Goal: Information Seeking & Learning: Learn about a topic

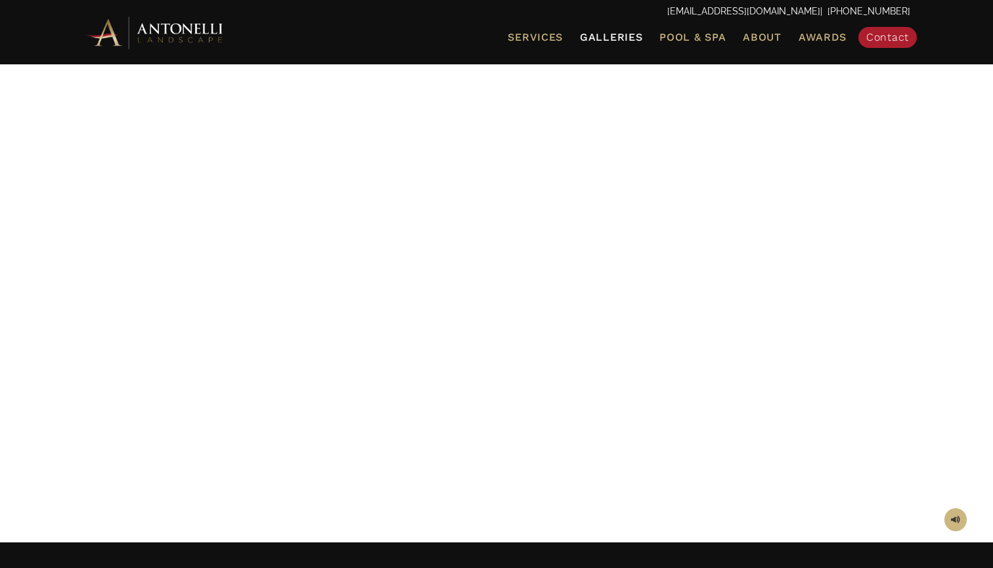
click at [630, 40] on span "Galleries" at bounding box center [611, 37] width 62 height 12
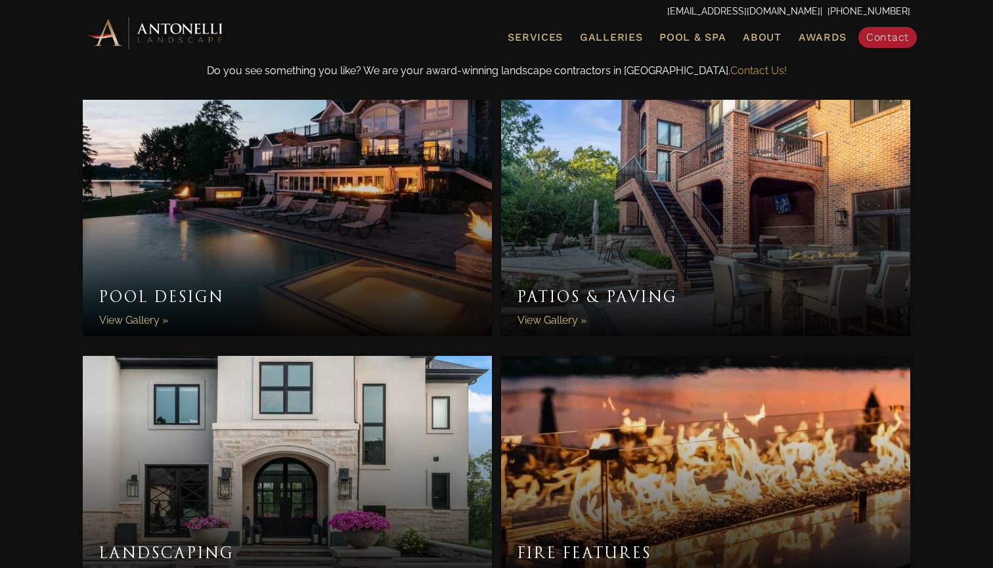
scroll to position [431, 0]
click at [152, 274] on link "Pool Design" at bounding box center [287, 217] width 409 height 236
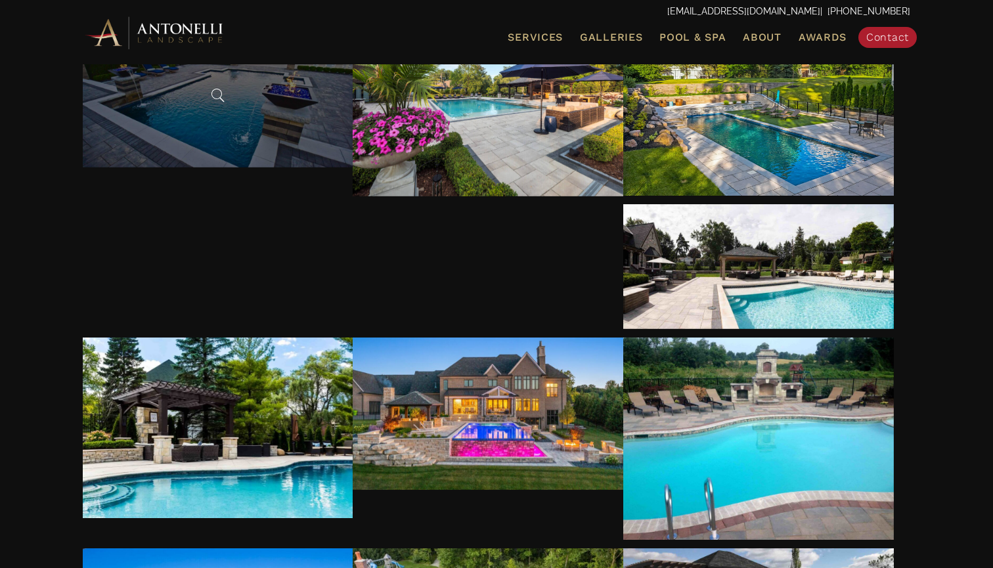
scroll to position [273, 0]
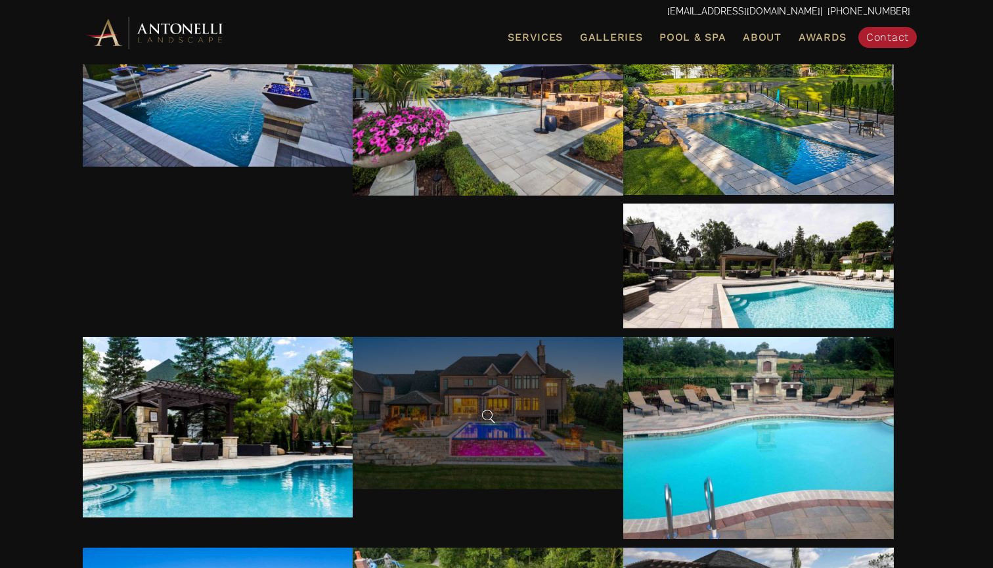
click at [623, 337] on div at bounding box center [488, 413] width 271 height 152
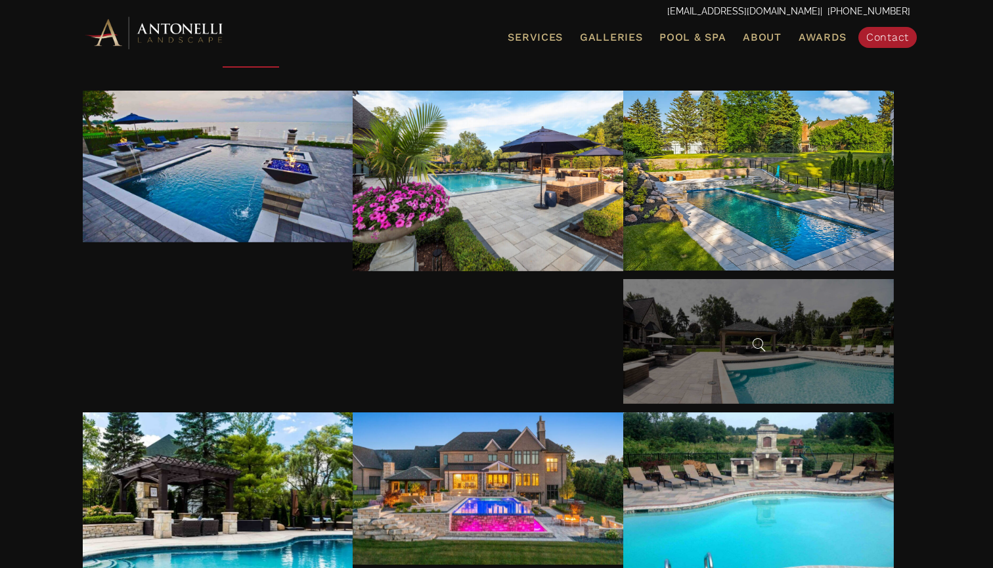
scroll to position [152, 0]
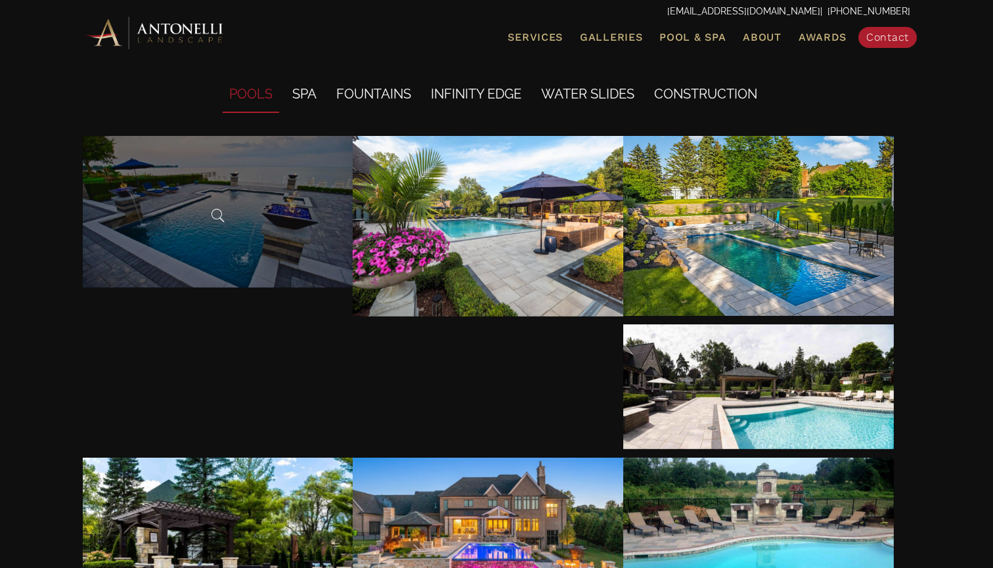
click at [258, 200] on div at bounding box center [218, 212] width 271 height 152
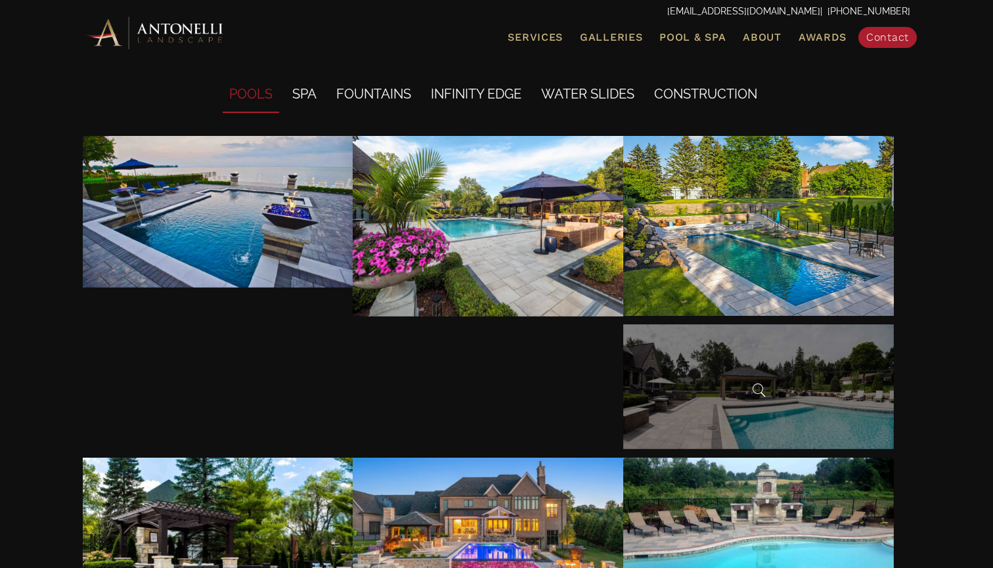
click at [623, 359] on div at bounding box center [758, 386] width 271 height 125
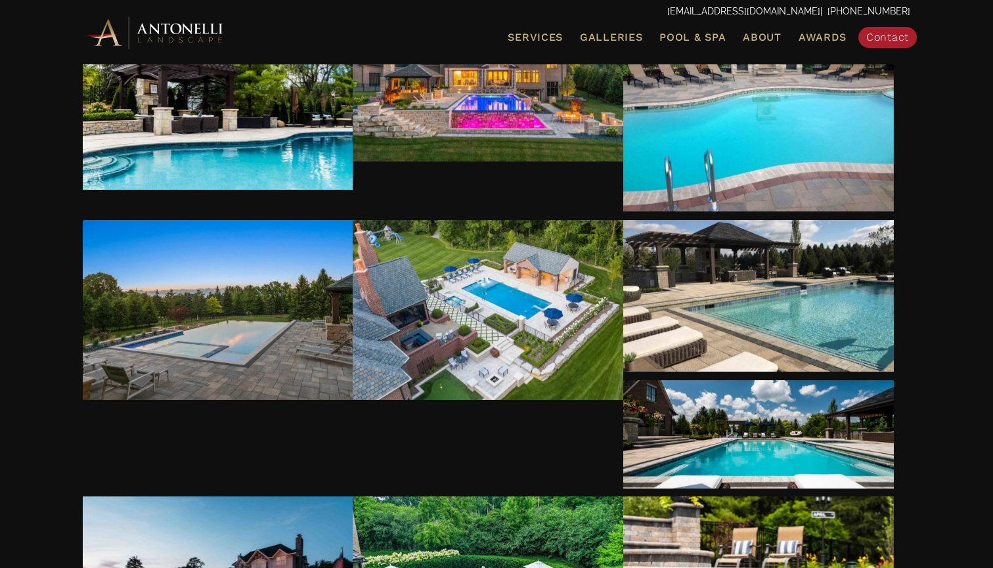
scroll to position [603, 0]
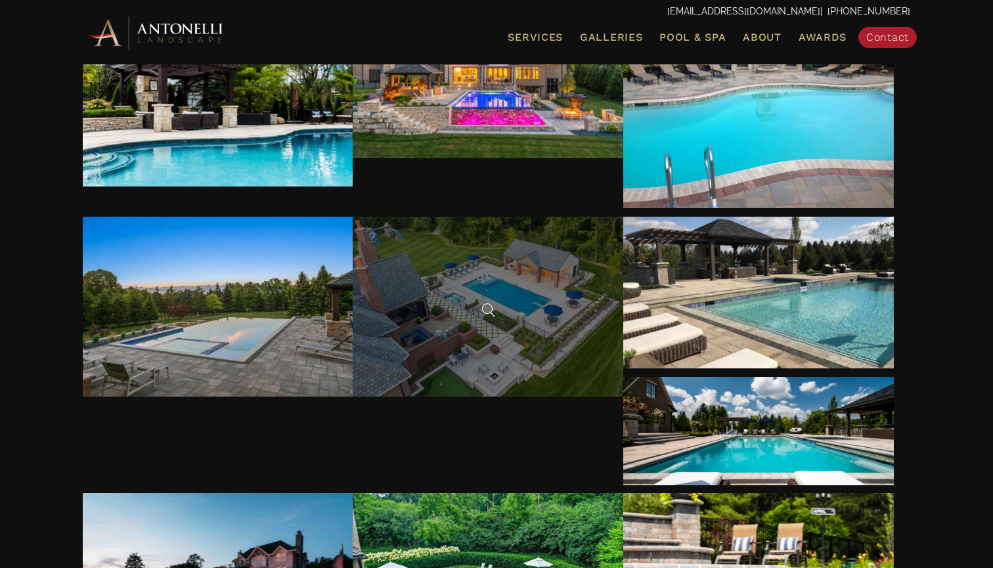
click at [454, 323] on div at bounding box center [488, 307] width 271 height 181
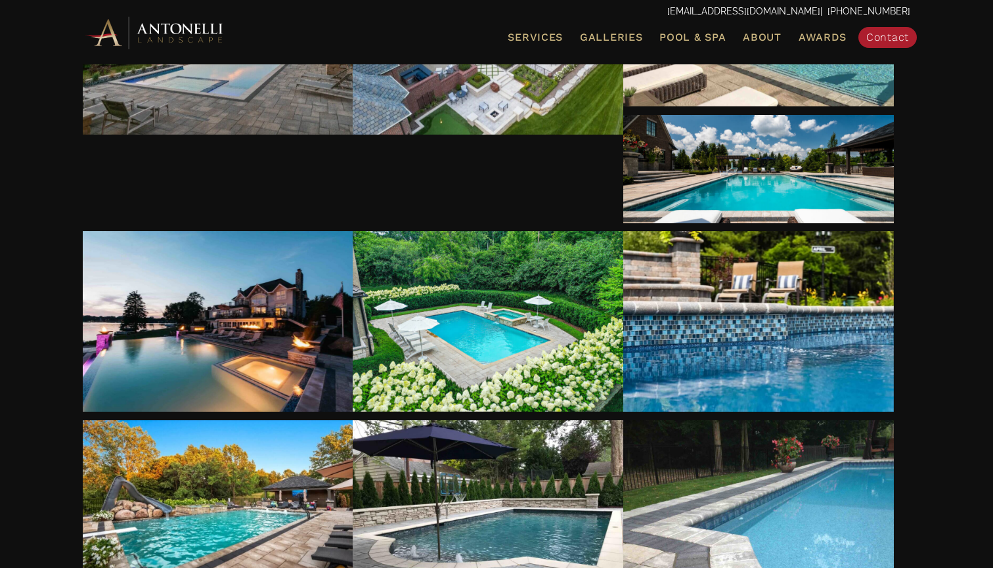
scroll to position [866, 0]
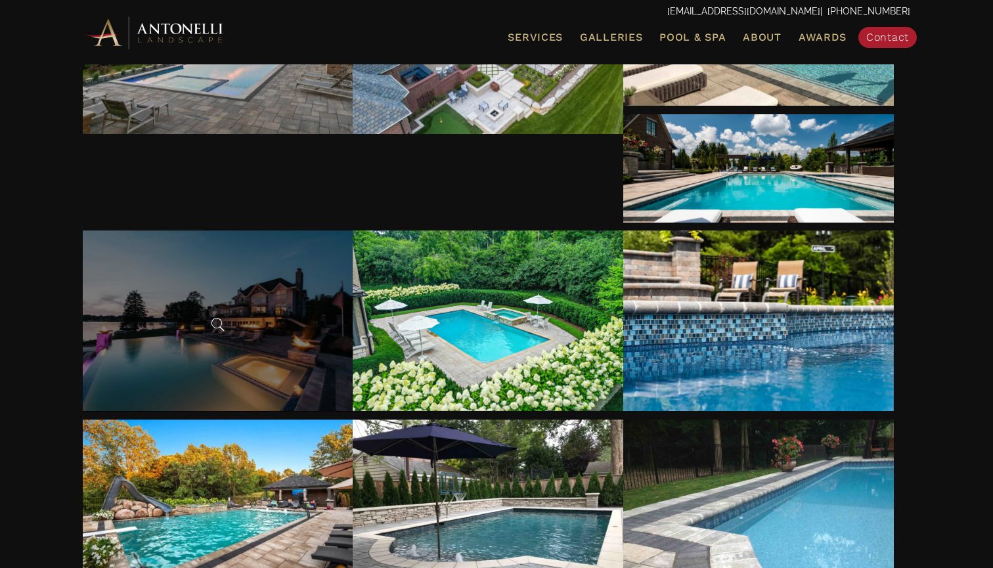
click at [236, 341] on div at bounding box center [218, 320] width 271 height 181
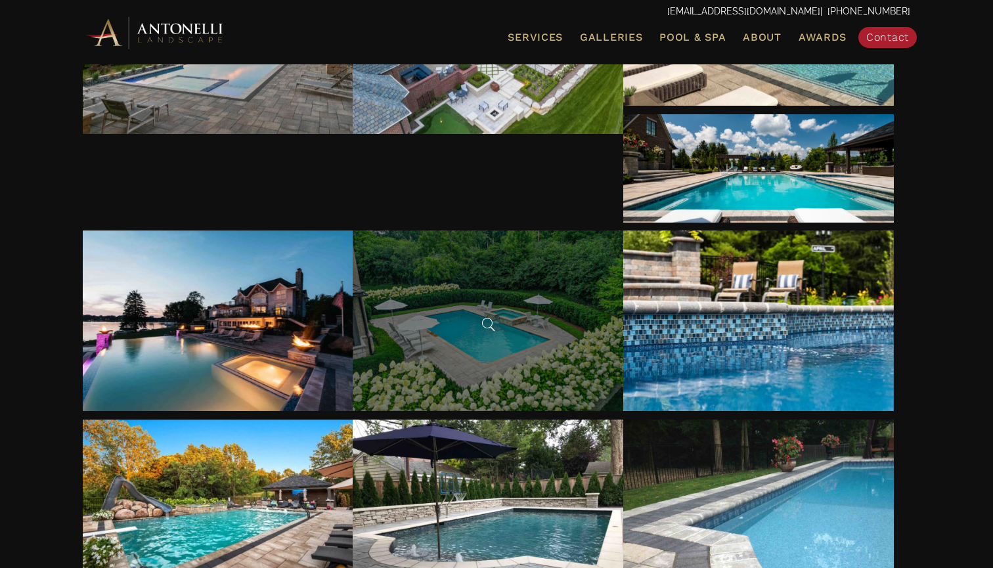
click at [478, 351] on div at bounding box center [488, 320] width 271 height 181
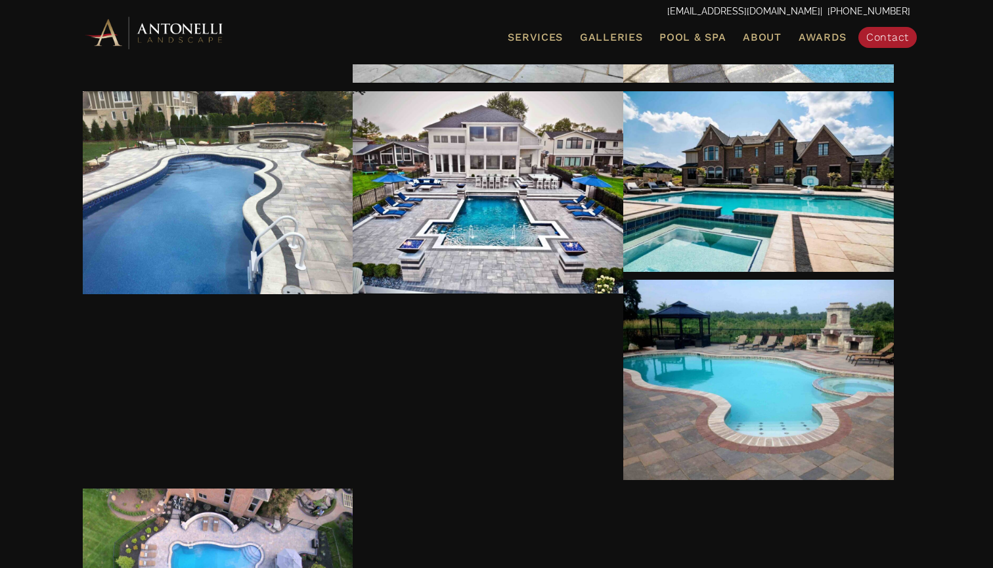
scroll to position [1417, 0]
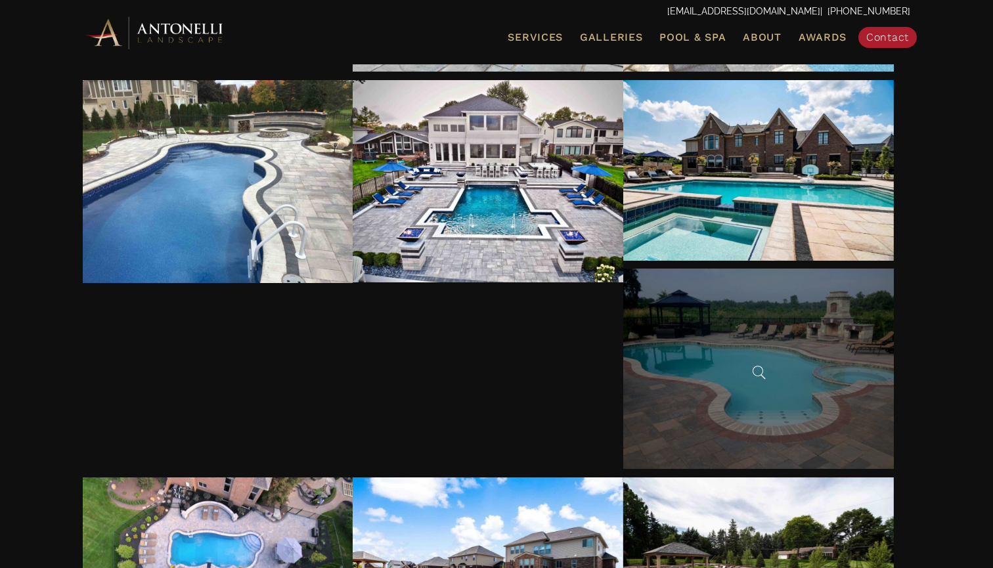
click at [703, 407] on div at bounding box center [758, 369] width 271 height 200
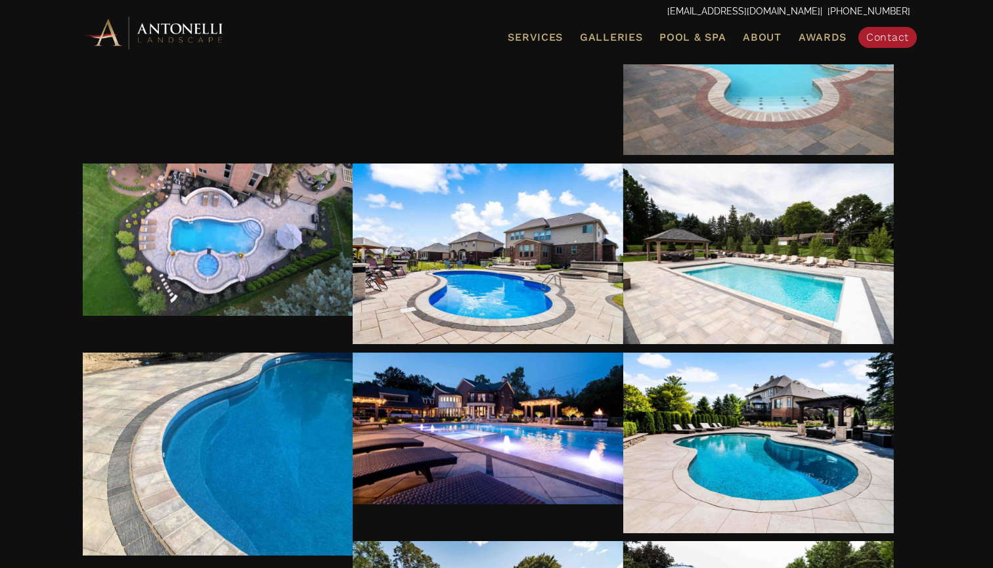
scroll to position [1732, 0]
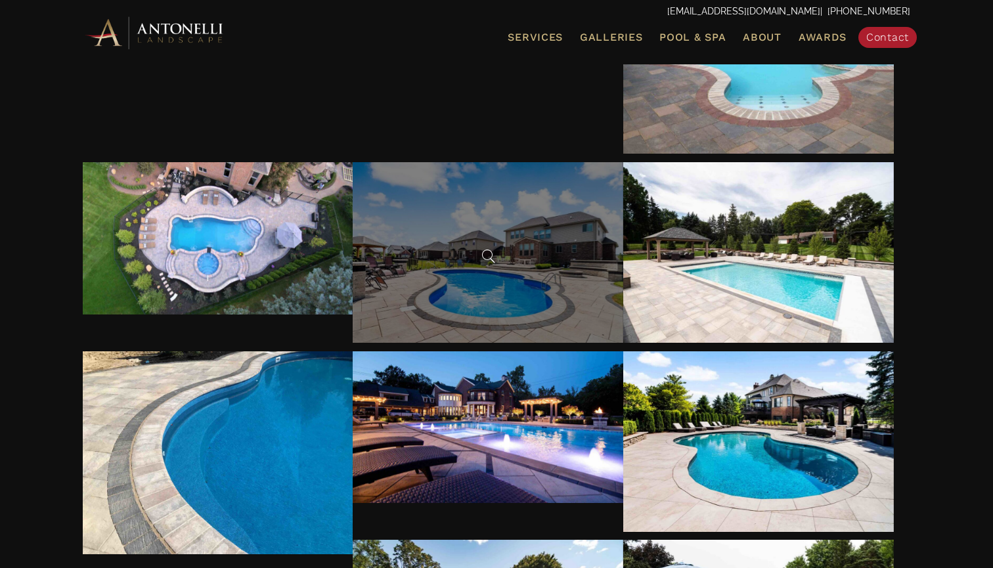
click at [461, 301] on div at bounding box center [488, 252] width 271 height 181
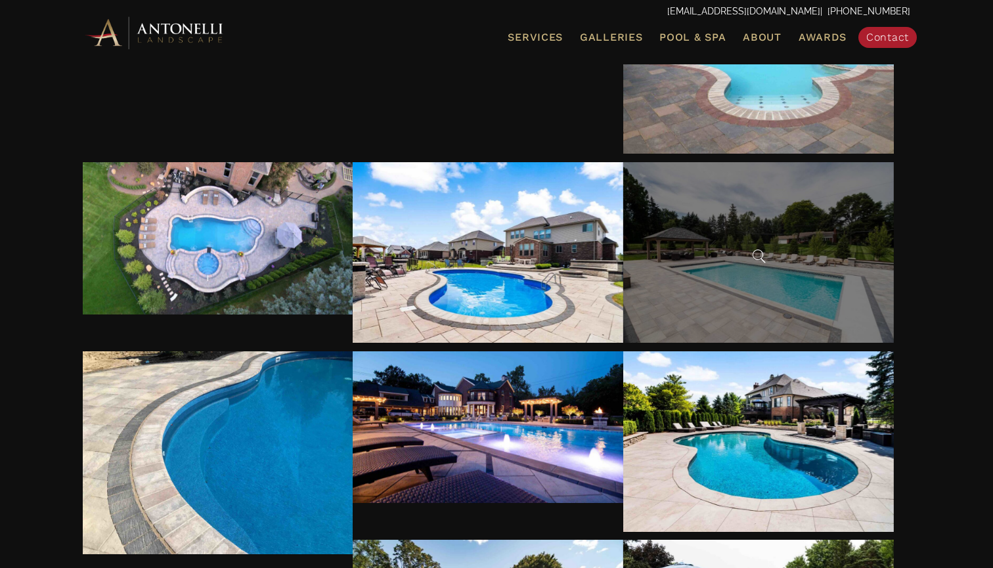
click at [712, 295] on div at bounding box center [758, 252] width 271 height 181
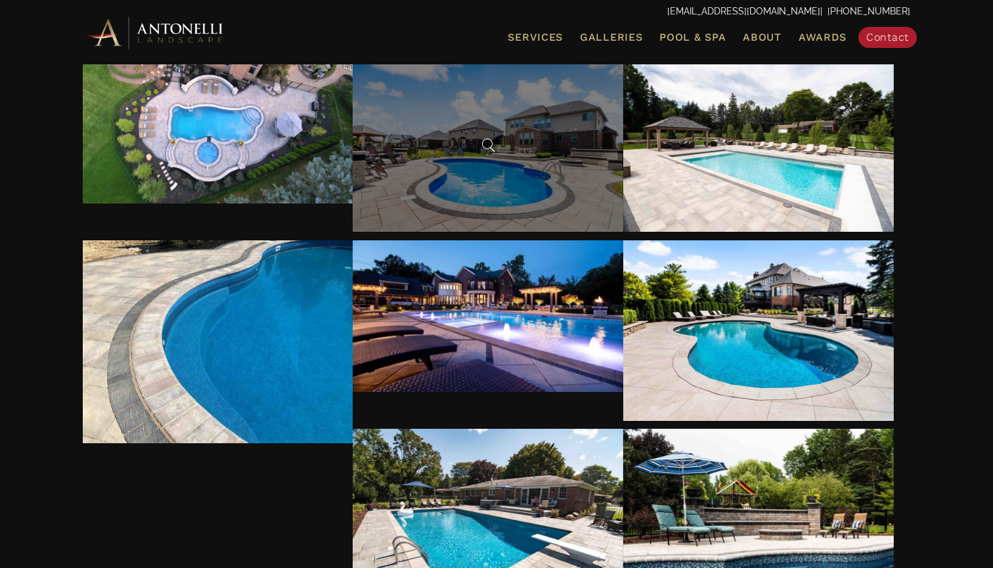
scroll to position [1847, 0]
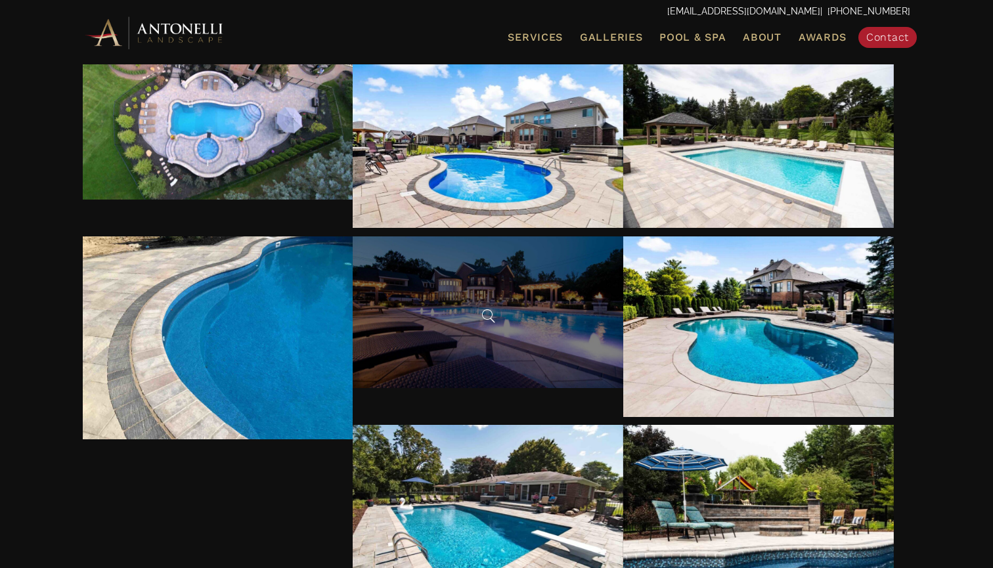
click at [492, 326] on span at bounding box center [488, 316] width 20 height 20
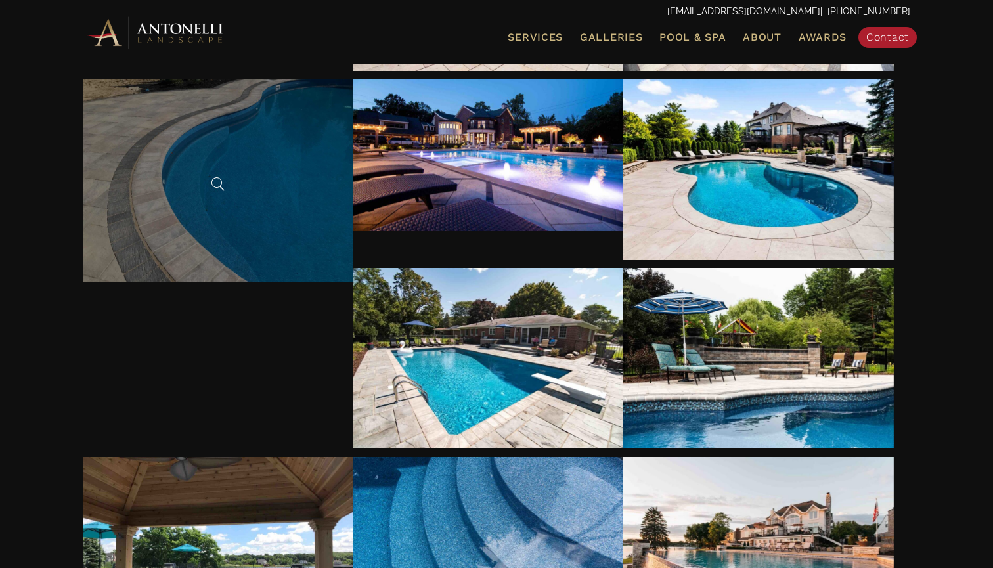
scroll to position [2005, 0]
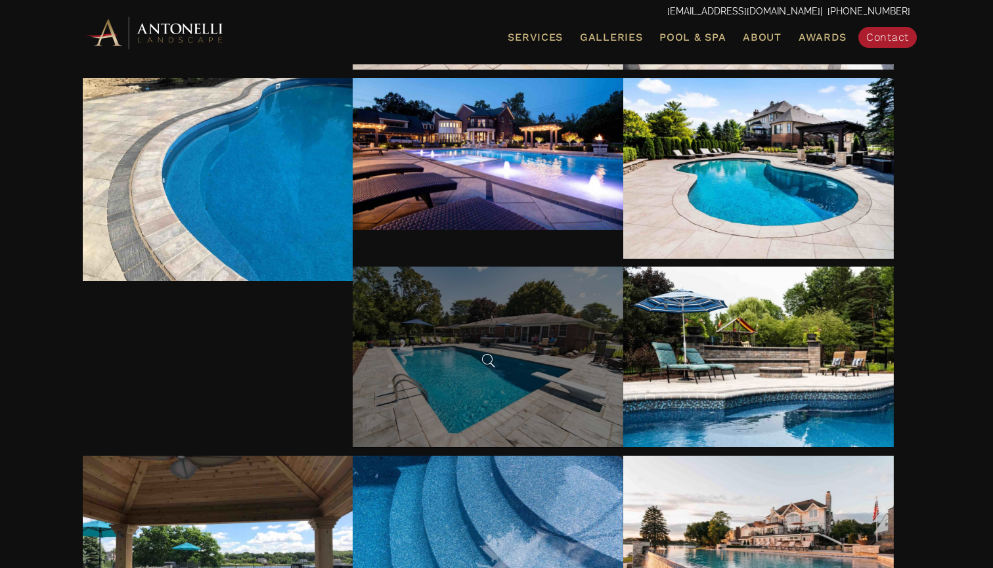
click at [481, 422] on div at bounding box center [488, 357] width 271 height 181
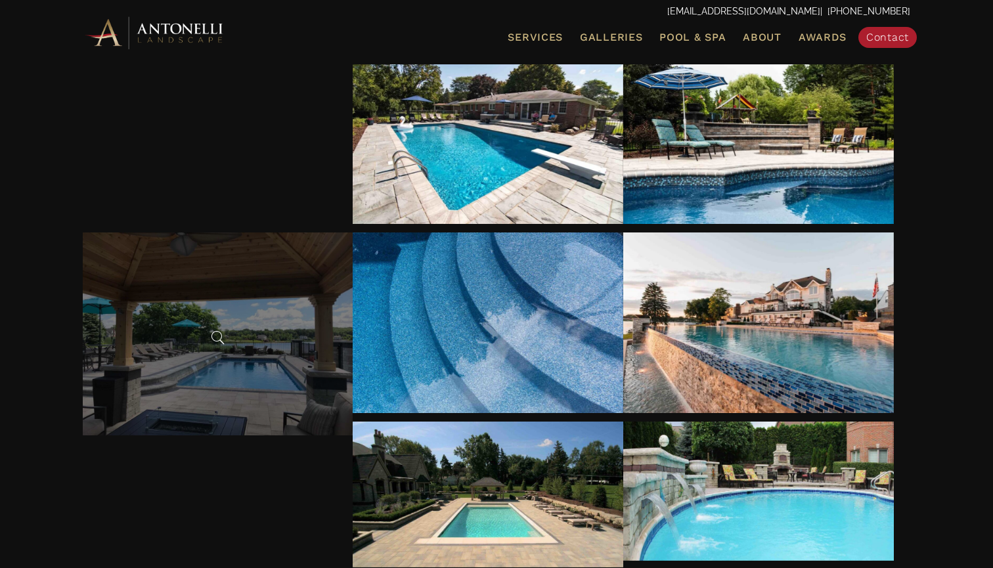
scroll to position [2231, 0]
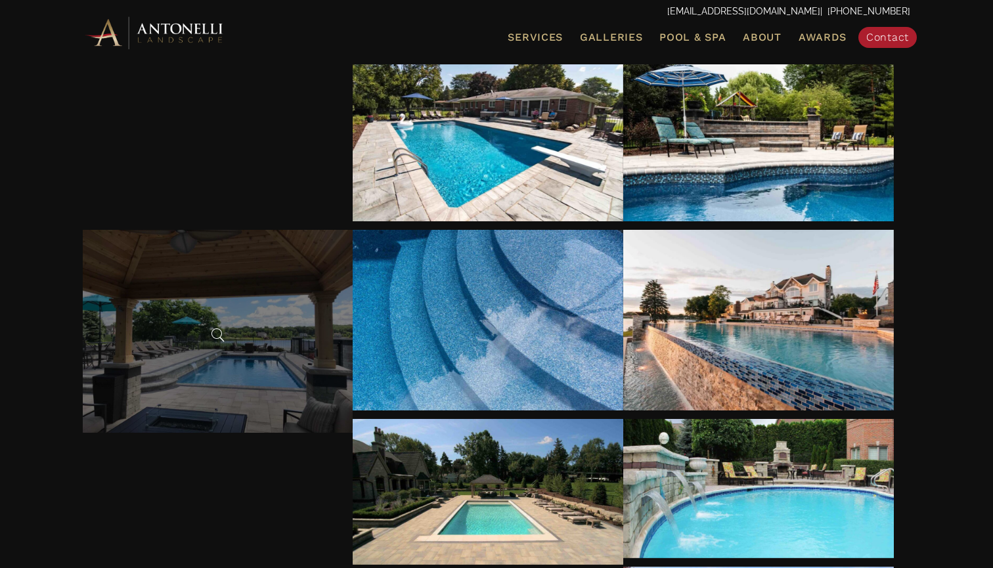
click at [258, 336] on div at bounding box center [218, 331] width 271 height 203
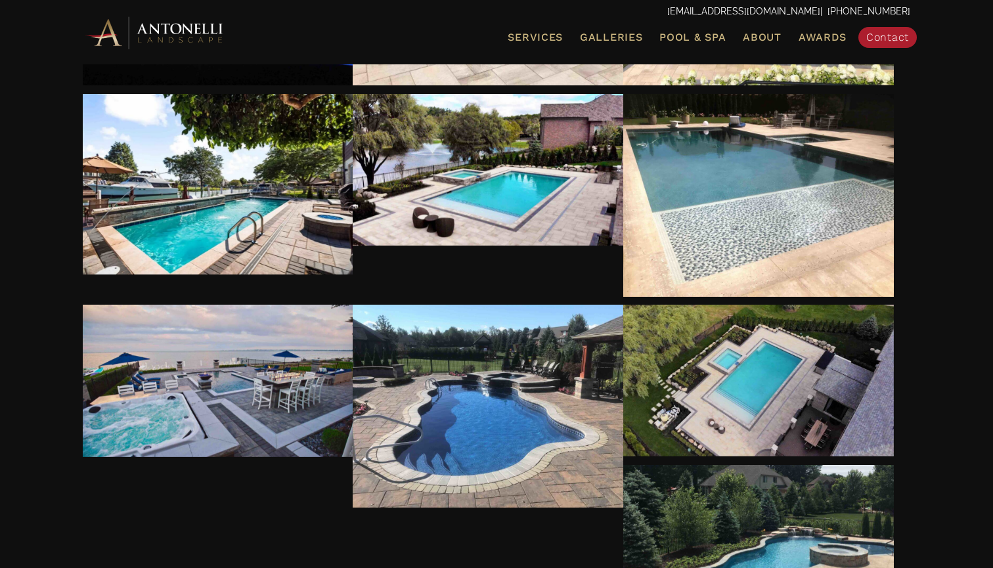
scroll to position [3322, 0]
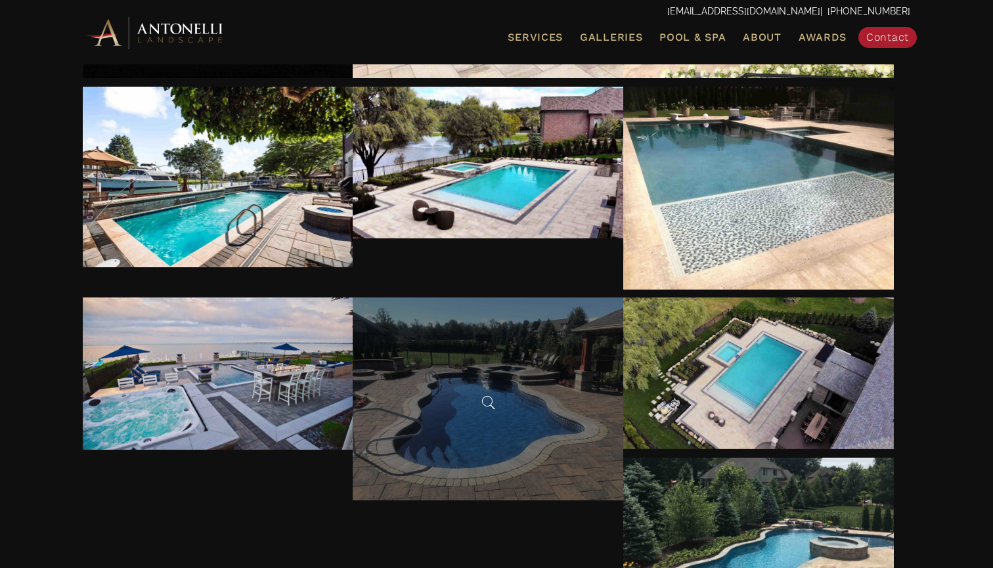
click at [487, 382] on div at bounding box center [488, 398] width 271 height 203
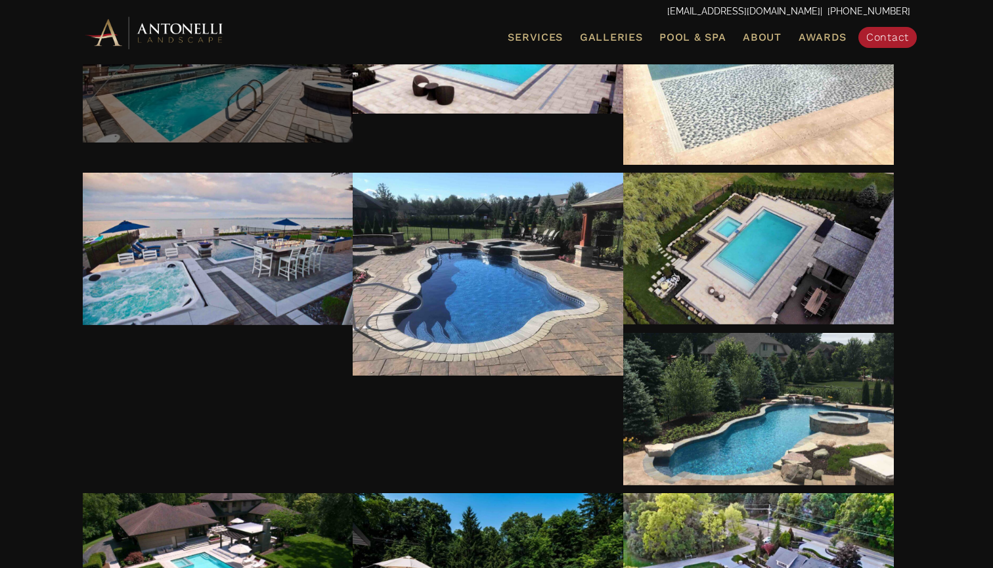
scroll to position [3455, 0]
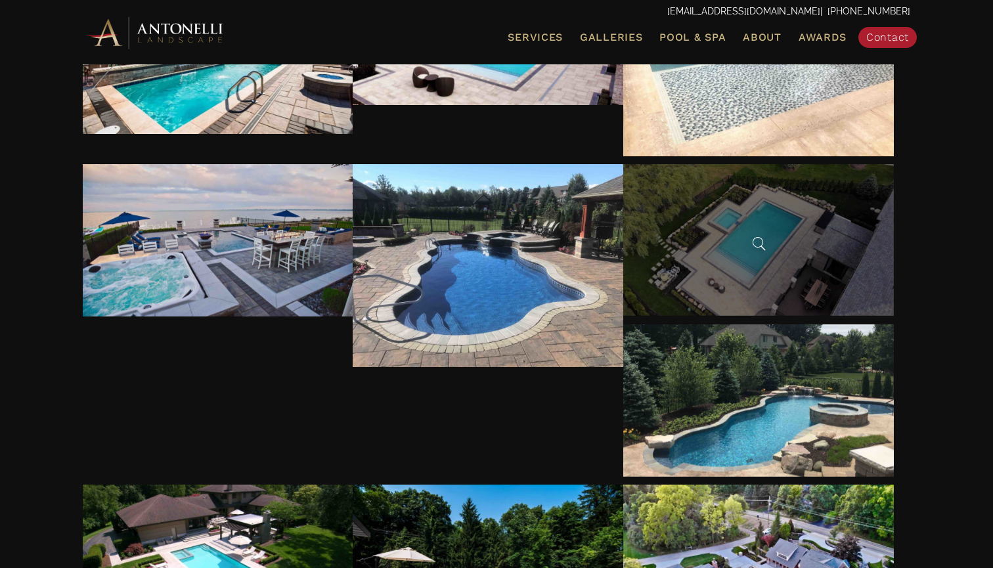
click at [724, 290] on div at bounding box center [758, 240] width 271 height 152
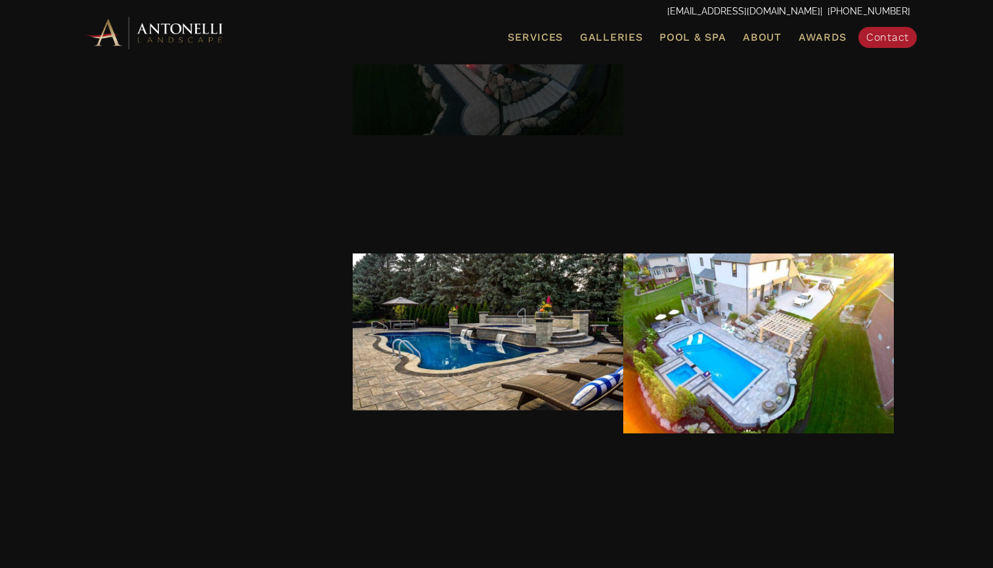
scroll to position [5727, 0]
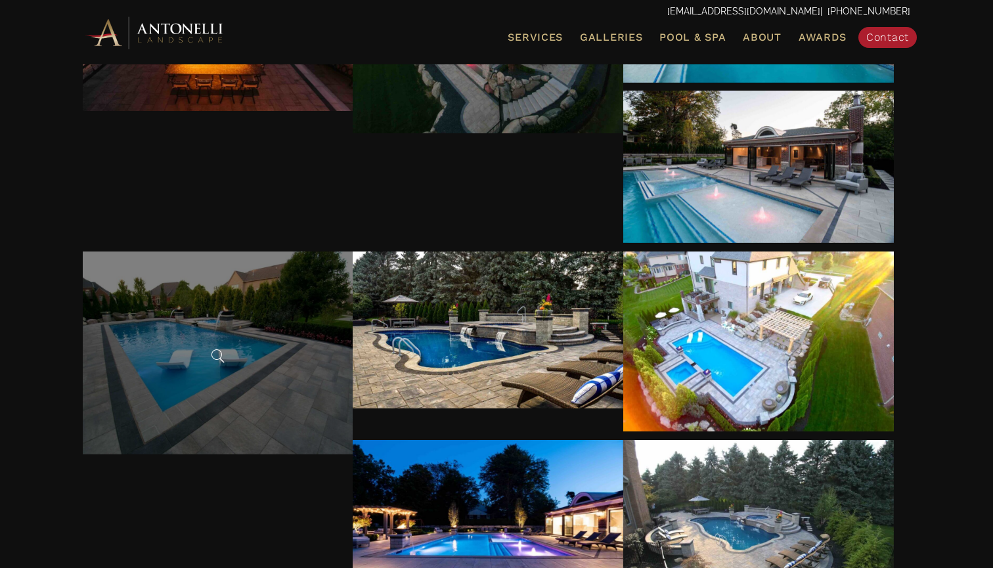
click at [234, 376] on div at bounding box center [218, 353] width 271 height 203
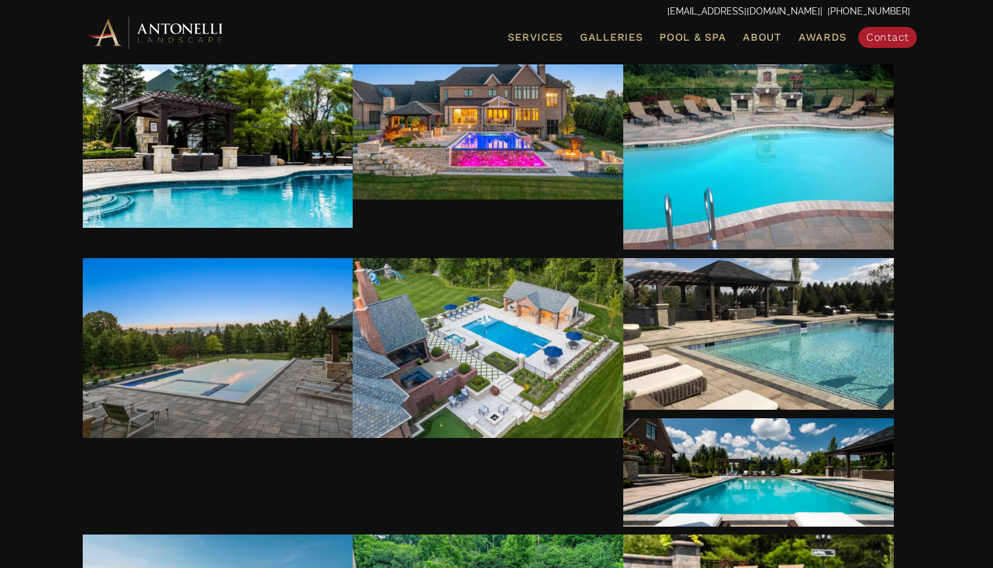
scroll to position [566, 0]
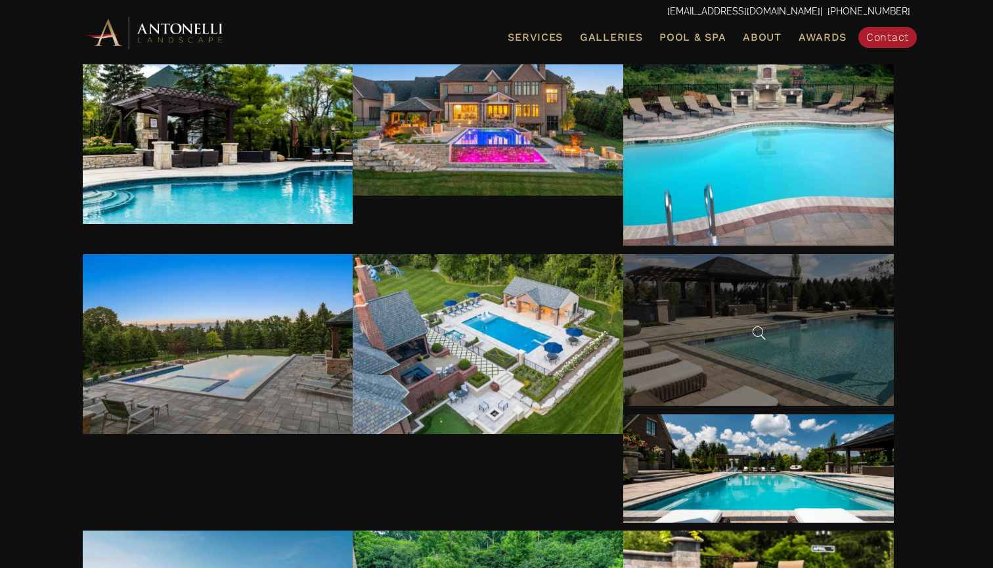
click at [753, 343] on div at bounding box center [759, 330] width 20 height 26
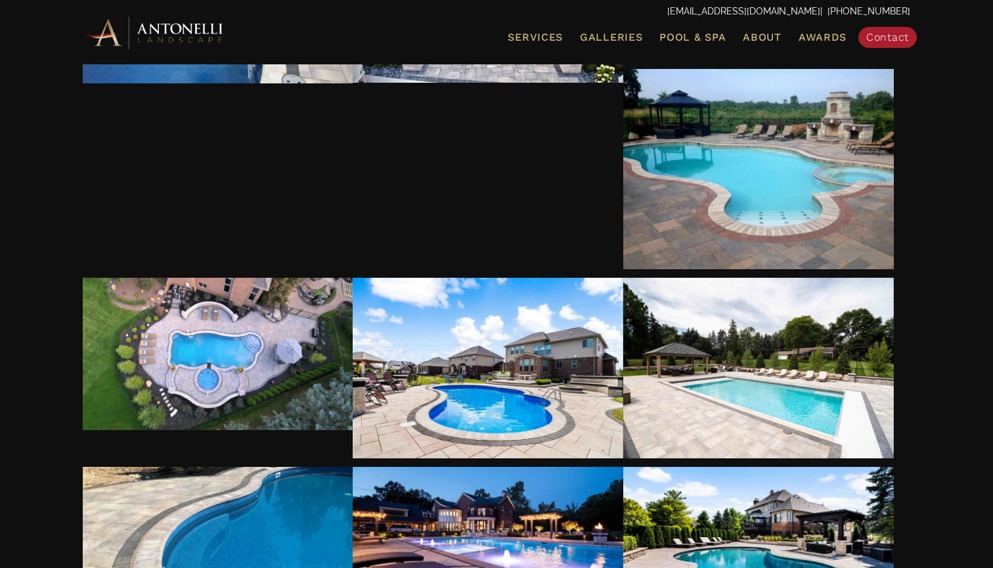
scroll to position [1628, 0]
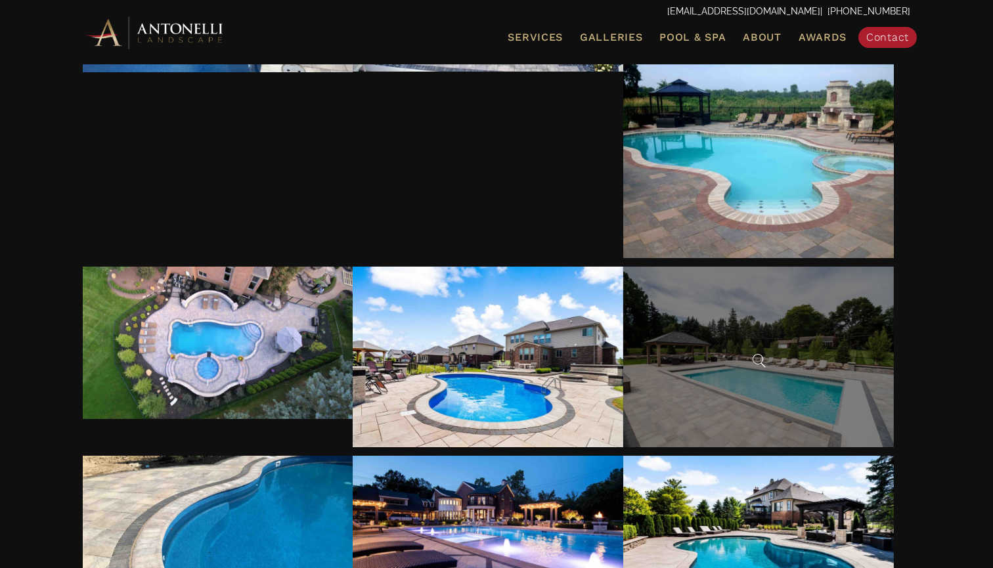
click at [759, 412] on div at bounding box center [758, 357] width 271 height 181
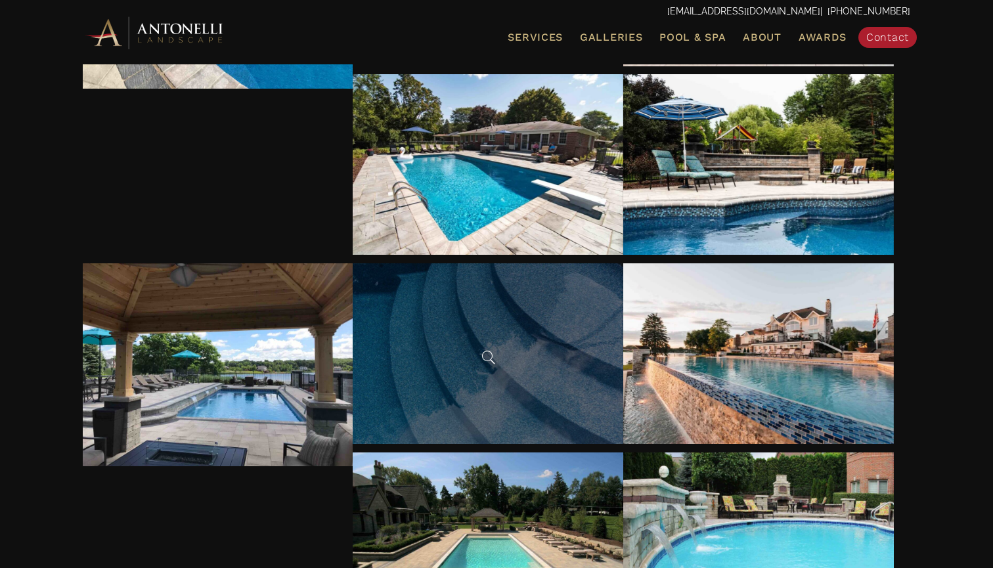
scroll to position [2208, 0]
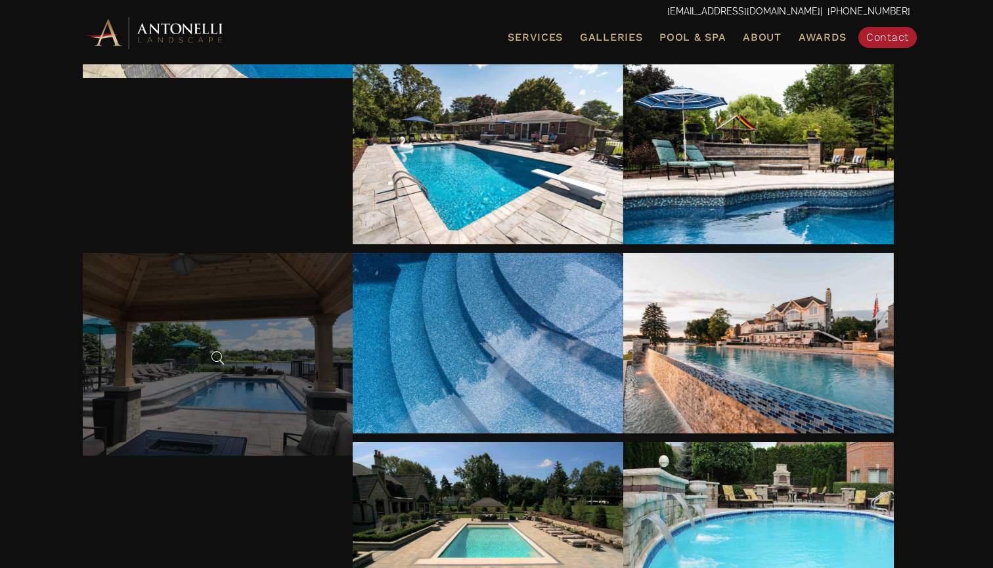
click at [206, 370] on div at bounding box center [218, 354] width 271 height 203
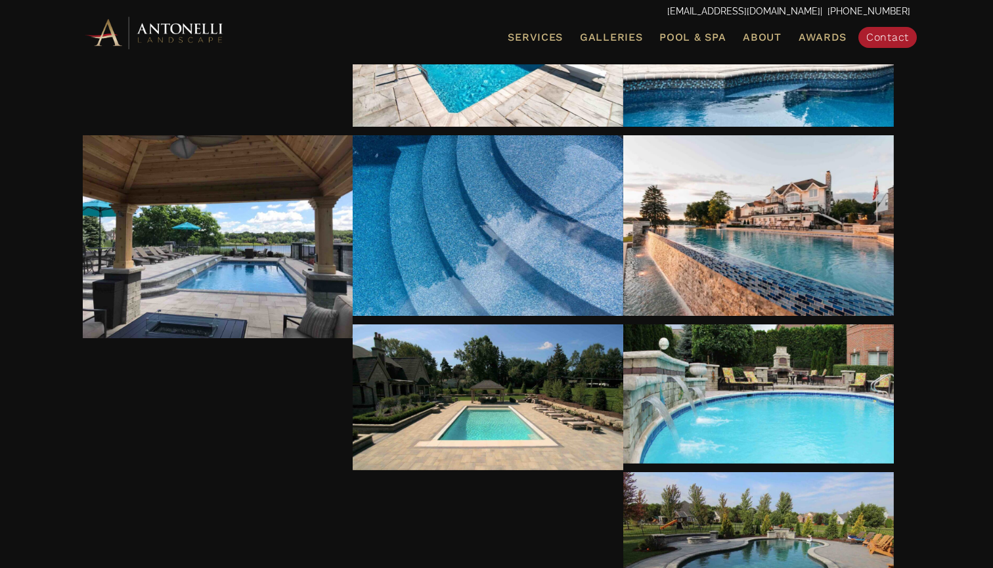
scroll to position [2328, 0]
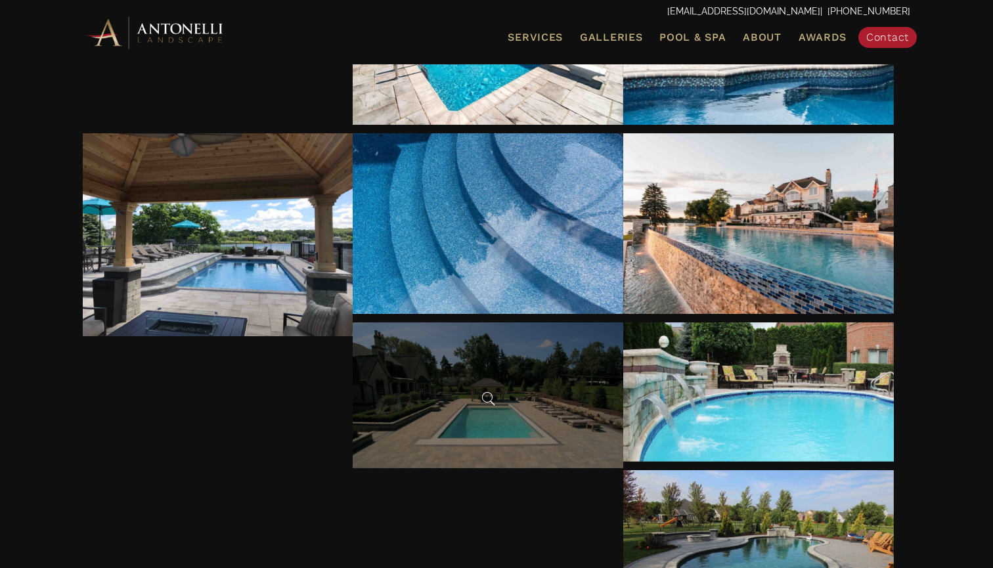
click at [529, 436] on div at bounding box center [488, 395] width 271 height 146
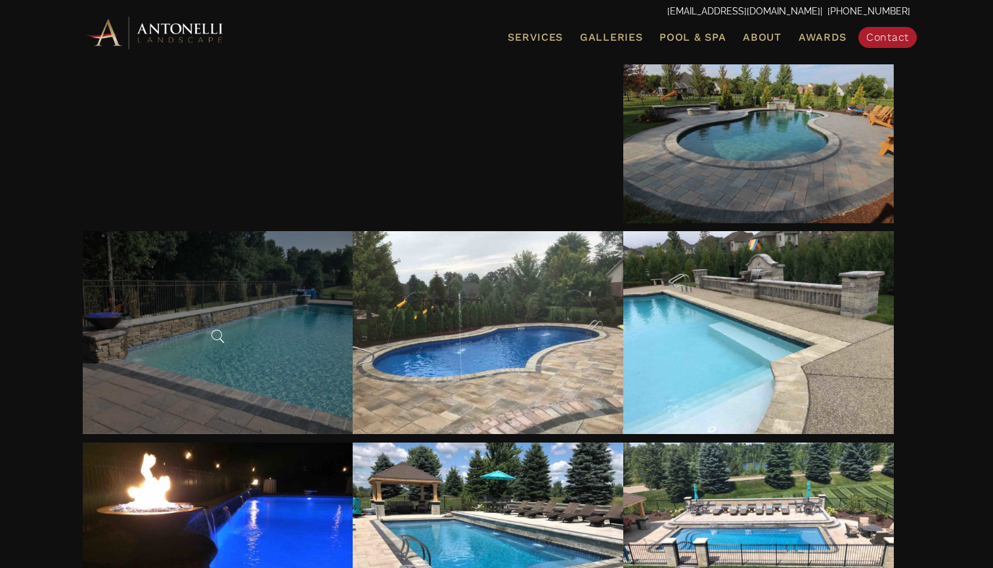
scroll to position [2763, 0]
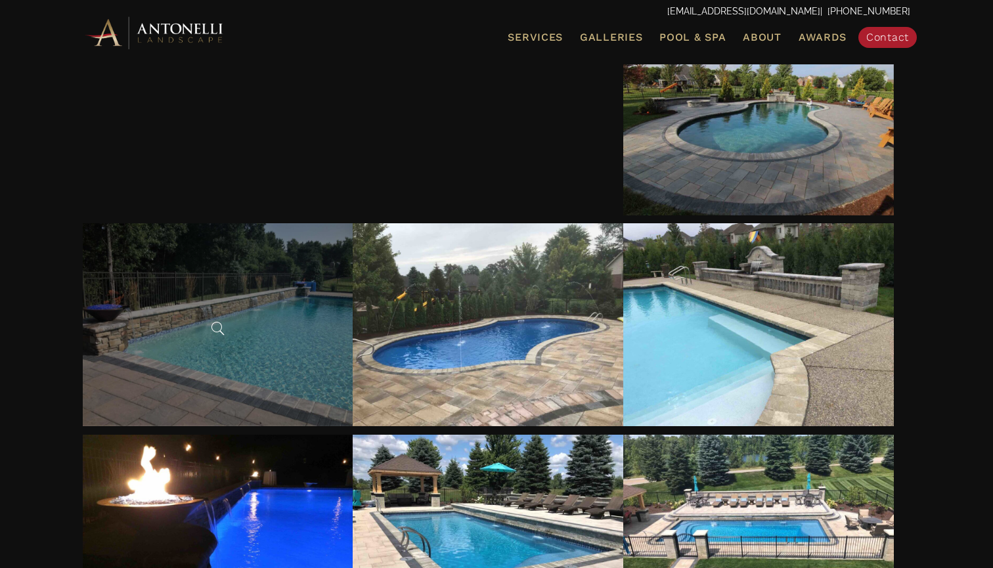
click at [224, 310] on div at bounding box center [218, 324] width 271 height 203
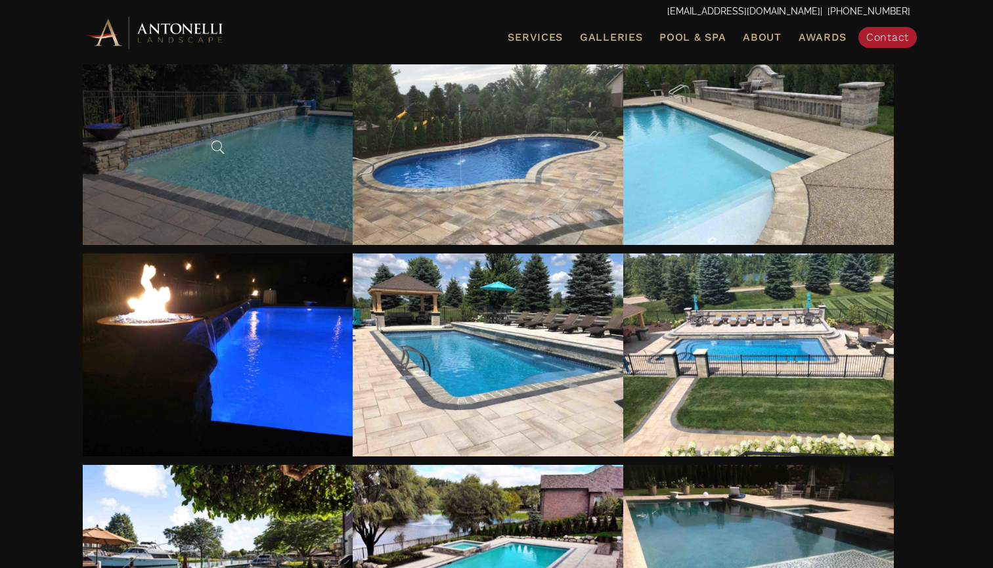
scroll to position [2946, 0]
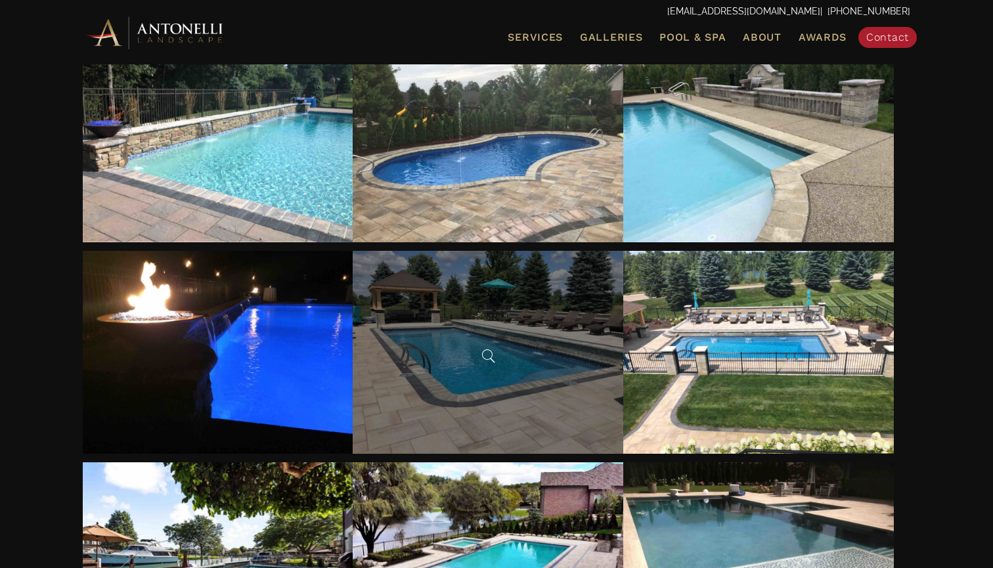
click at [402, 351] on div at bounding box center [488, 352] width 271 height 203
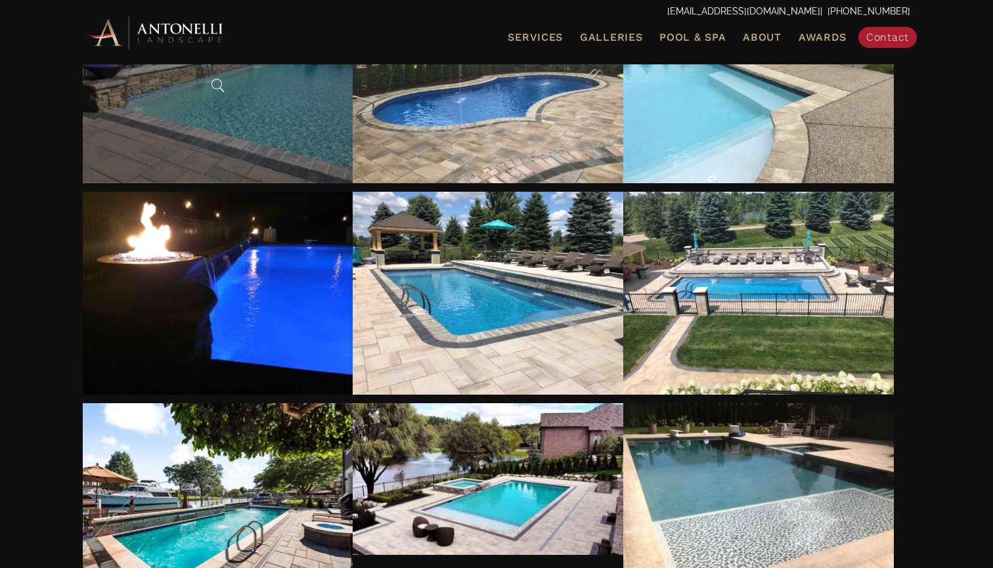
scroll to position [3010, 0]
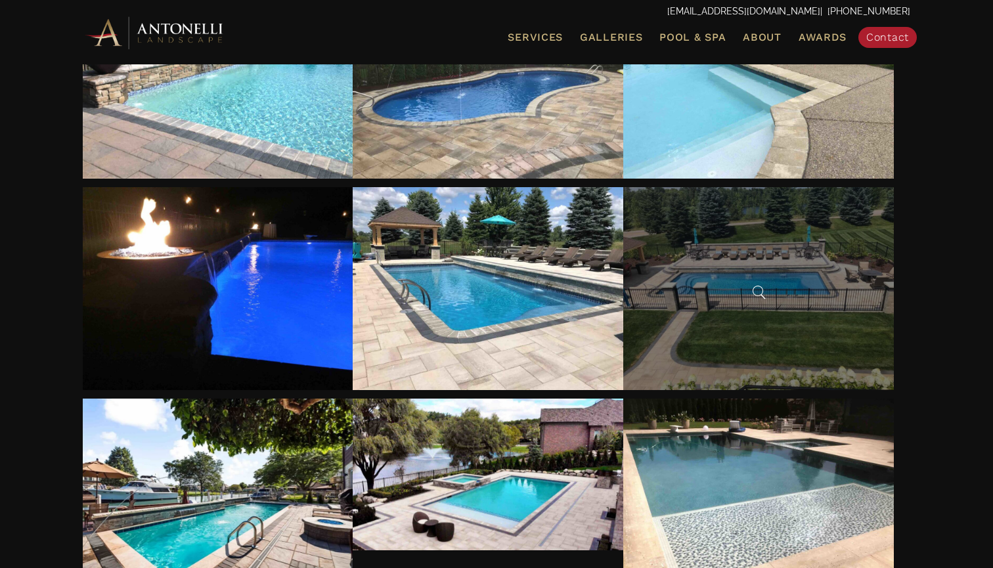
click at [728, 347] on div at bounding box center [758, 288] width 271 height 203
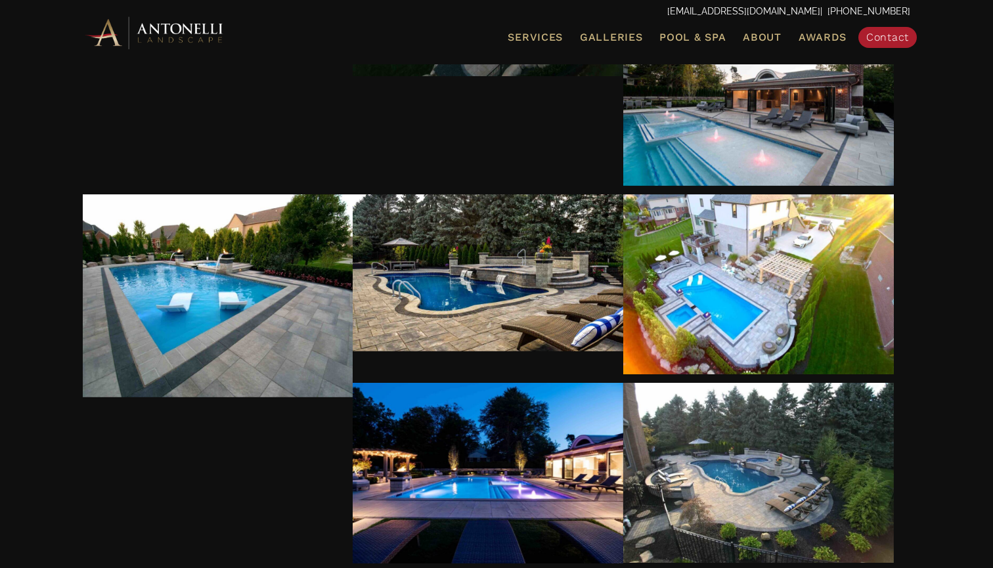
scroll to position [5785, 0]
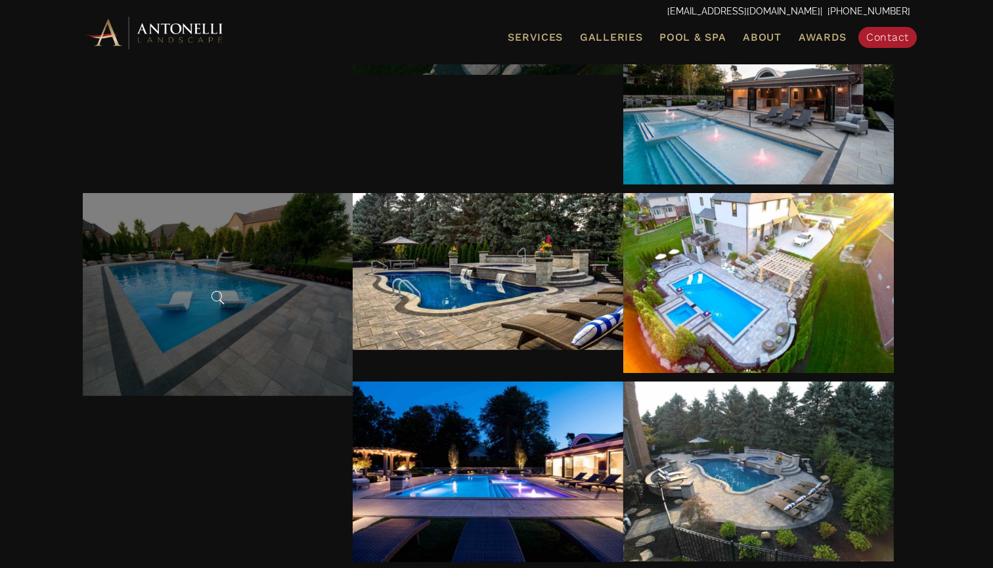
click at [198, 344] on div at bounding box center [218, 294] width 271 height 203
click at [275, 330] on div at bounding box center [218, 294] width 271 height 203
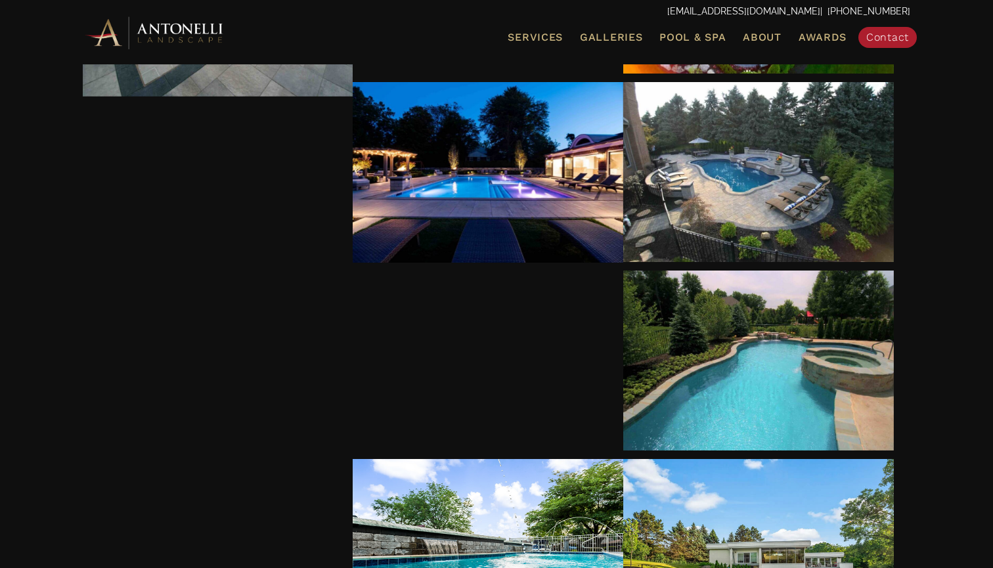
scroll to position [6040, 0]
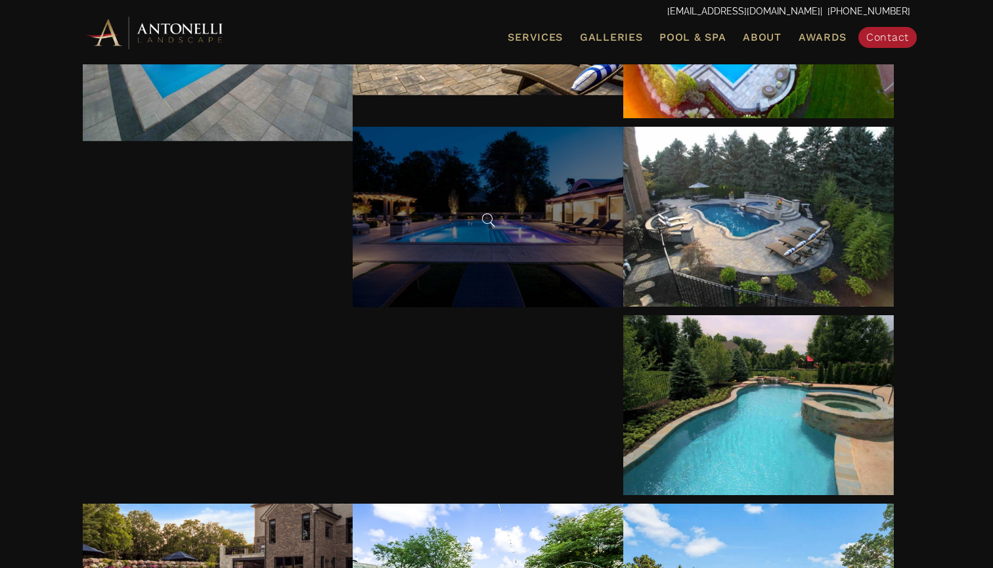
click at [429, 208] on div at bounding box center [488, 217] width 271 height 181
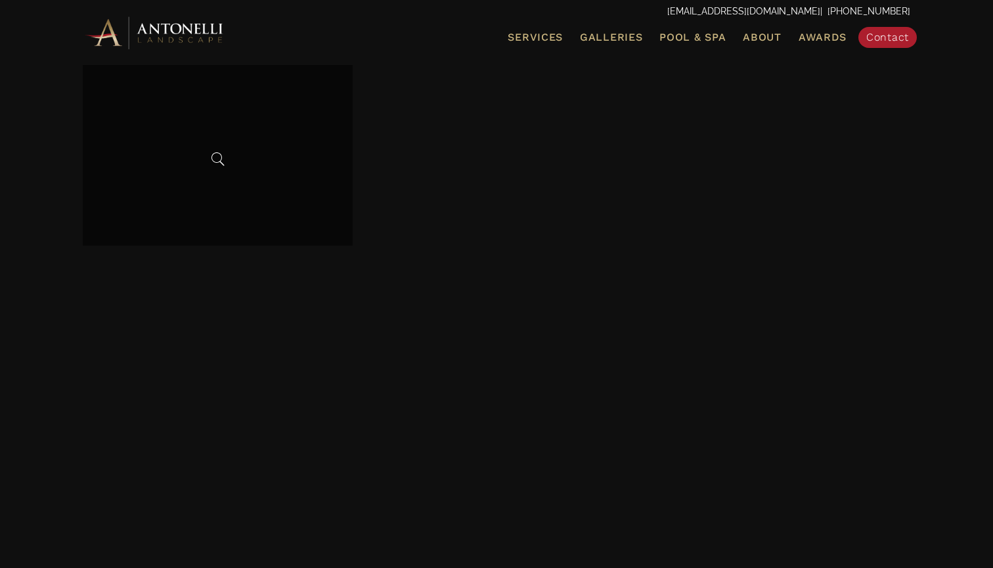
scroll to position [9827, 0]
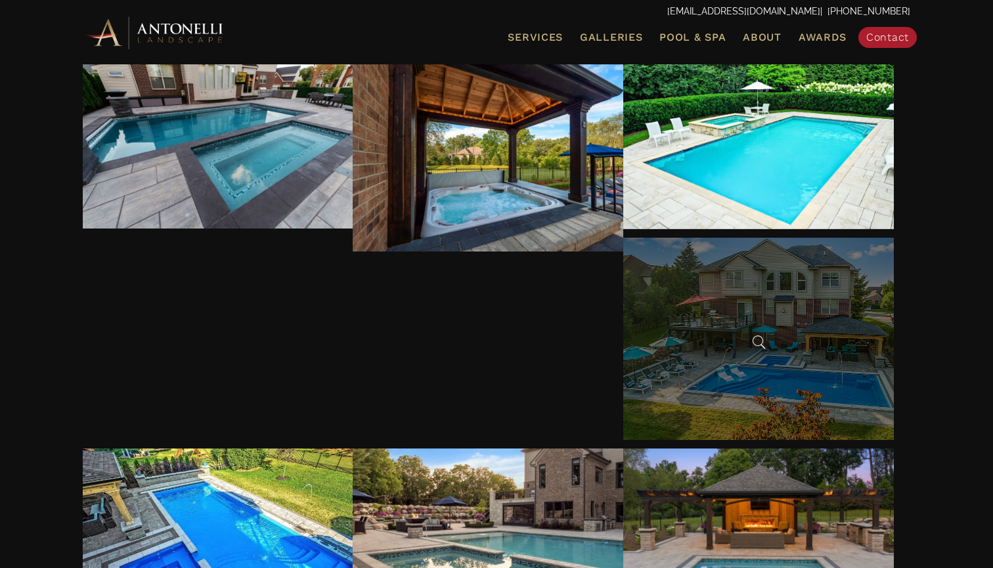
click at [745, 389] on div at bounding box center [758, 339] width 271 height 202
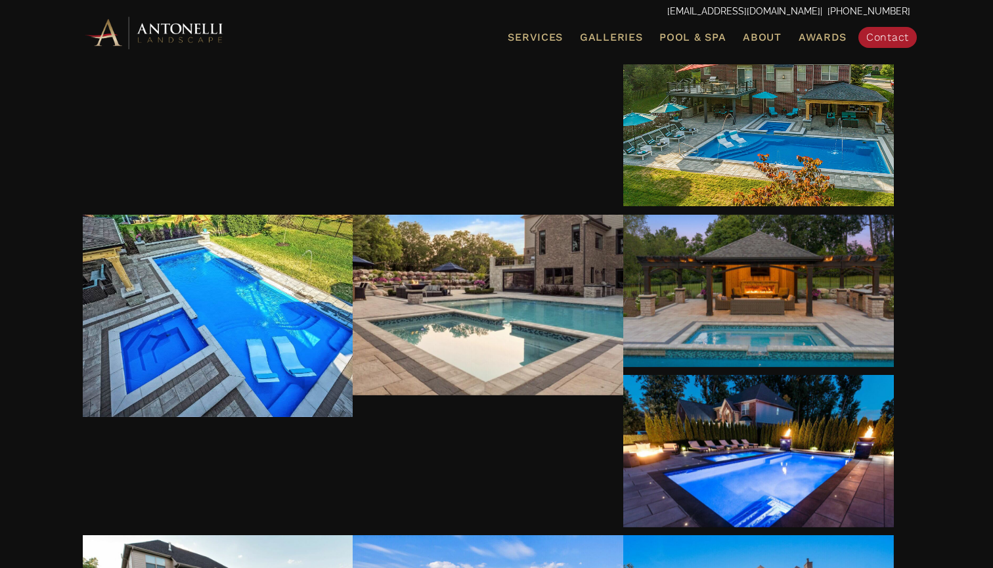
scroll to position [10065, 0]
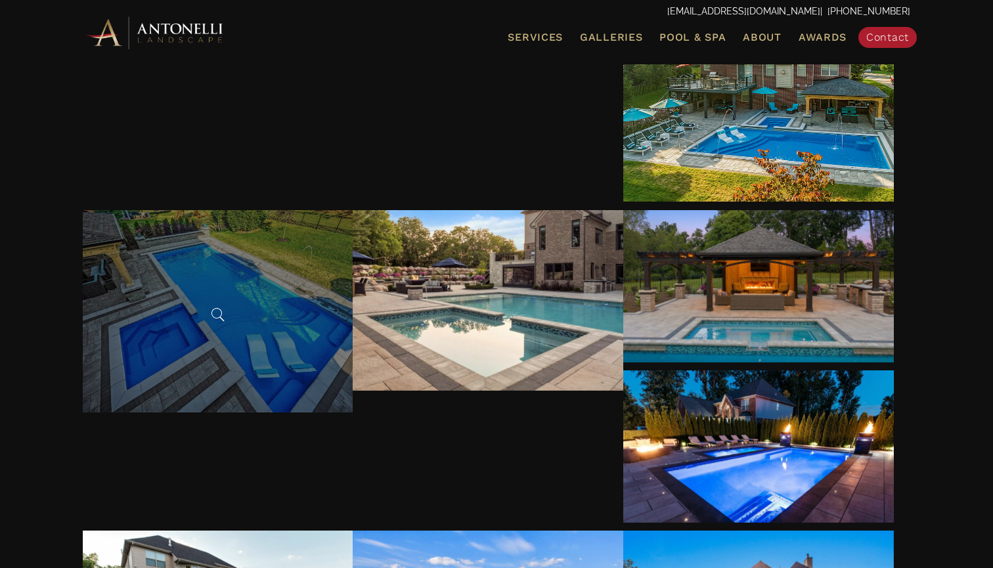
click at [234, 329] on div at bounding box center [218, 311] width 271 height 202
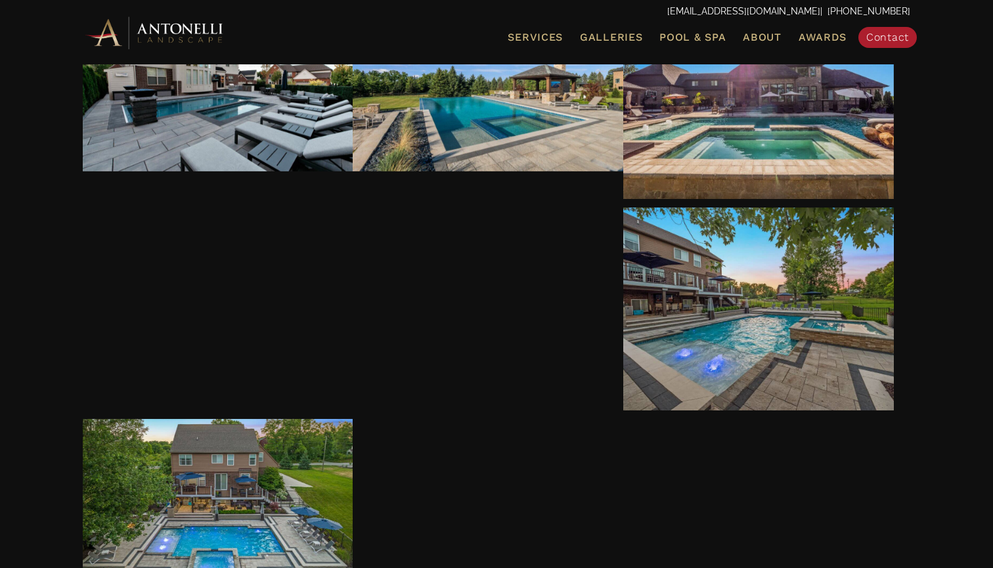
scroll to position [10578, 0]
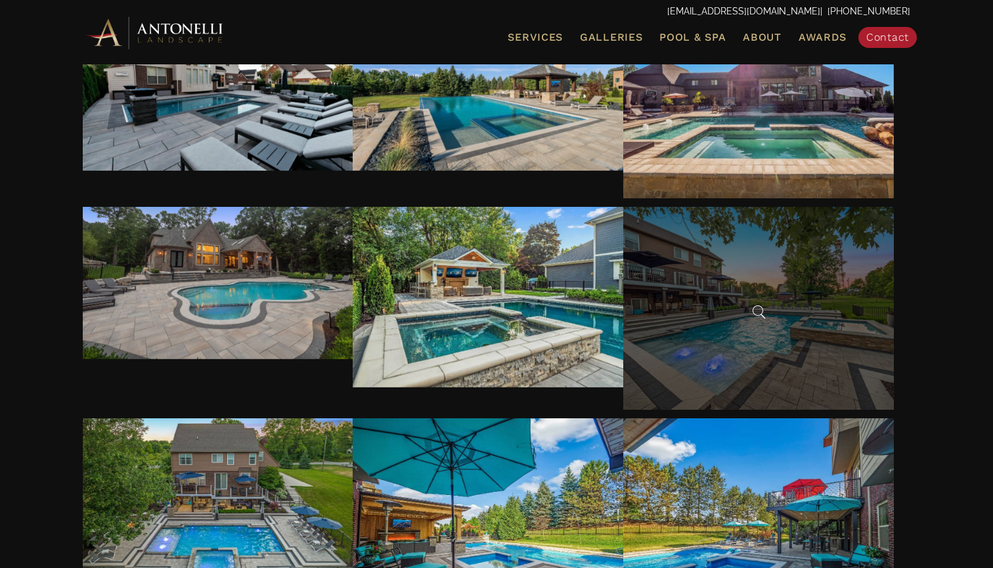
click at [651, 376] on div at bounding box center [758, 308] width 271 height 203
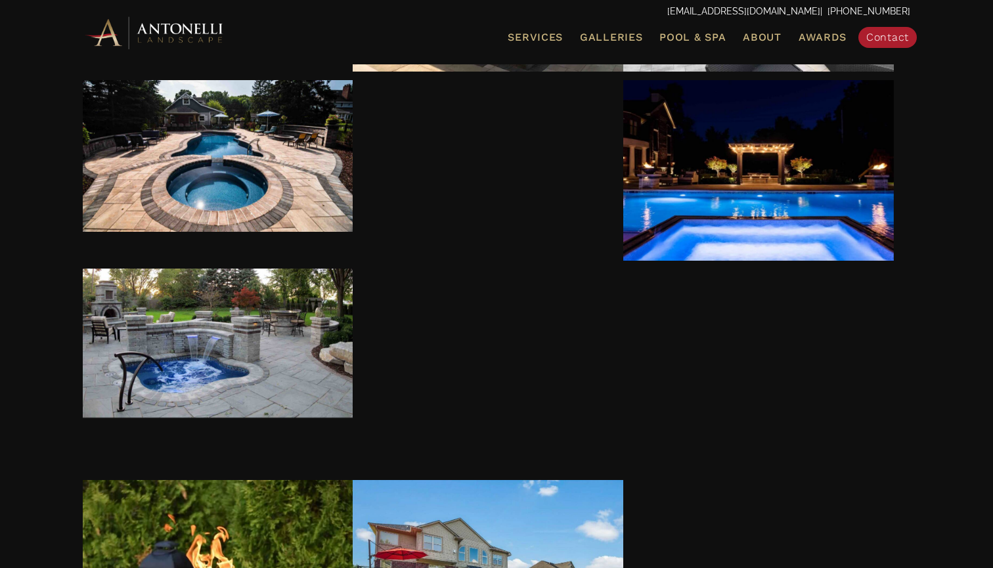
scroll to position [11308, 0]
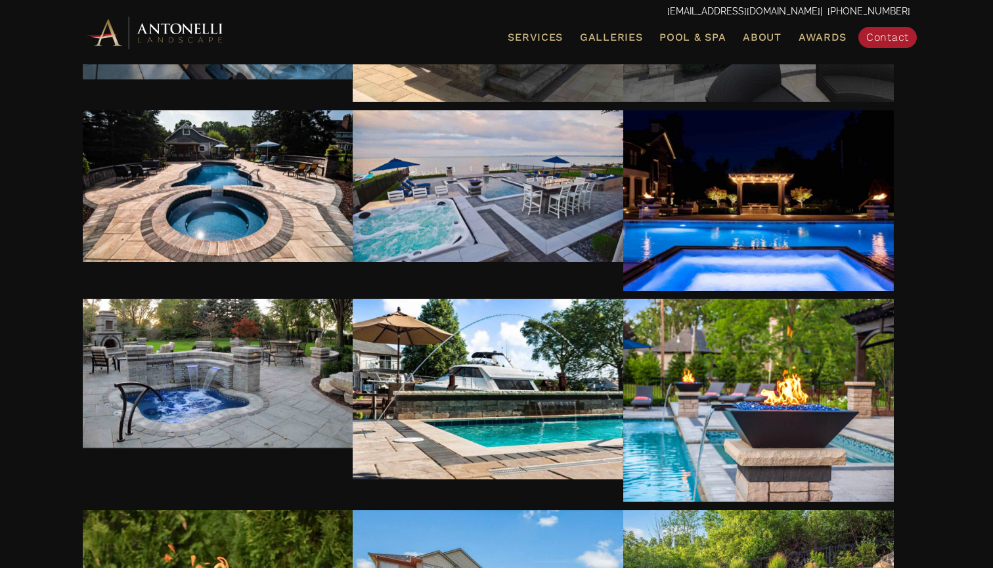
click at [688, 102] on div at bounding box center [758, 0] width 271 height 203
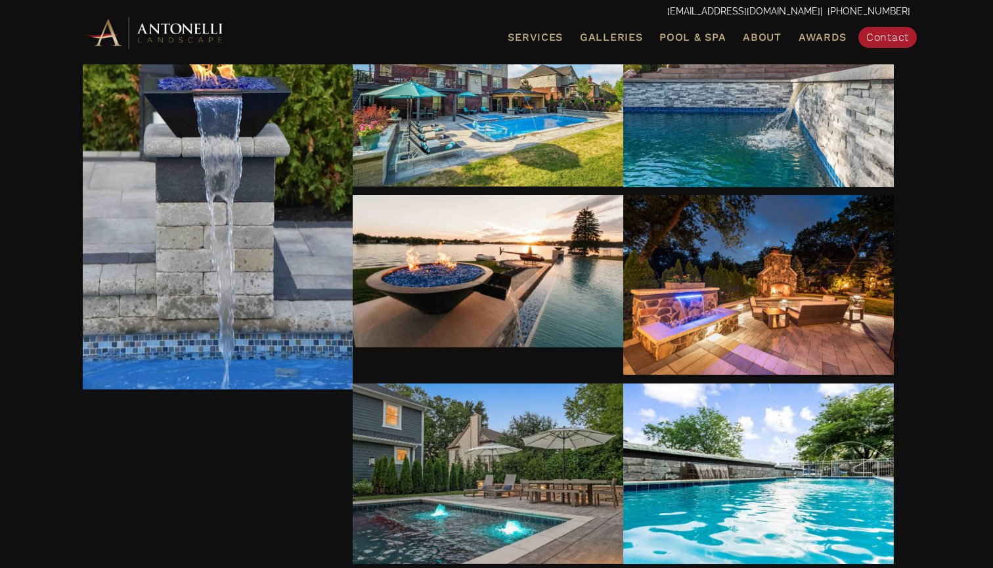
scroll to position [11837, 0]
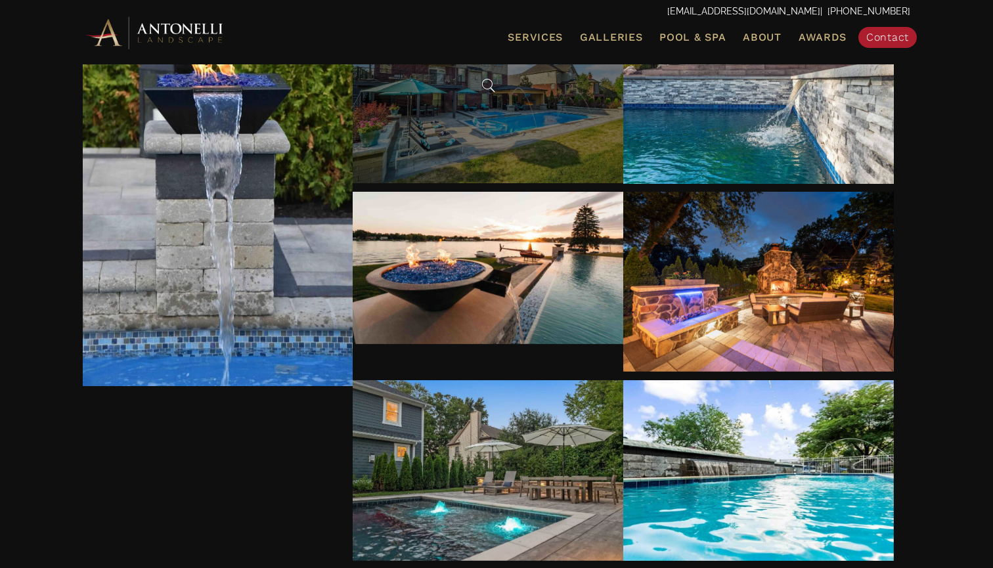
click at [623, 184] on div at bounding box center [488, 82] width 271 height 203
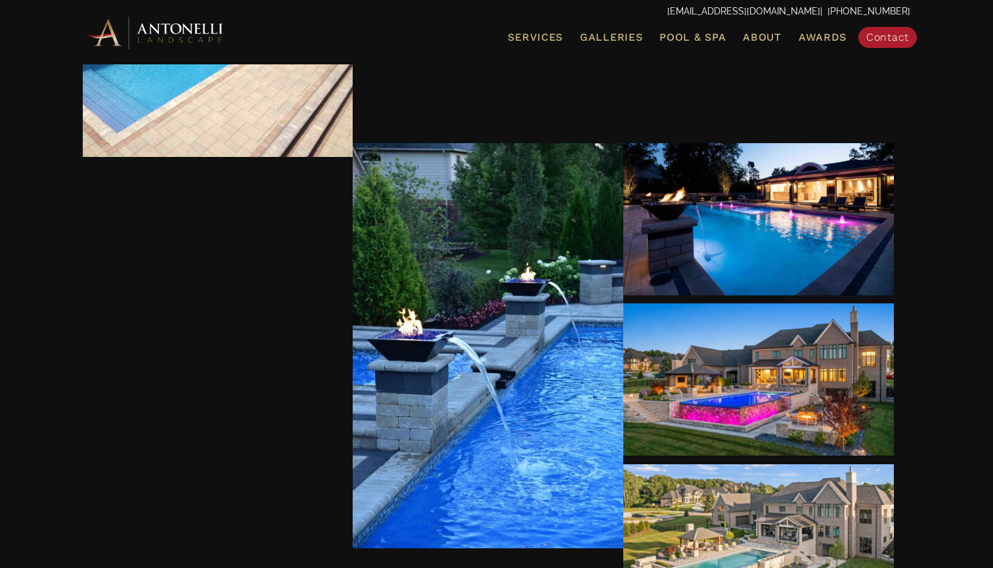
scroll to position [13303, 0]
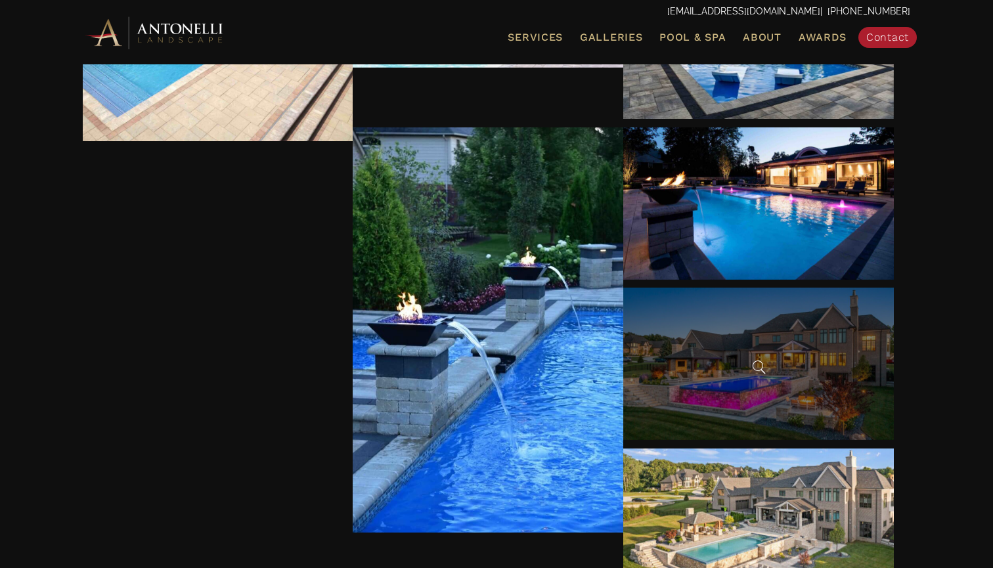
click at [623, 383] on div at bounding box center [758, 364] width 271 height 152
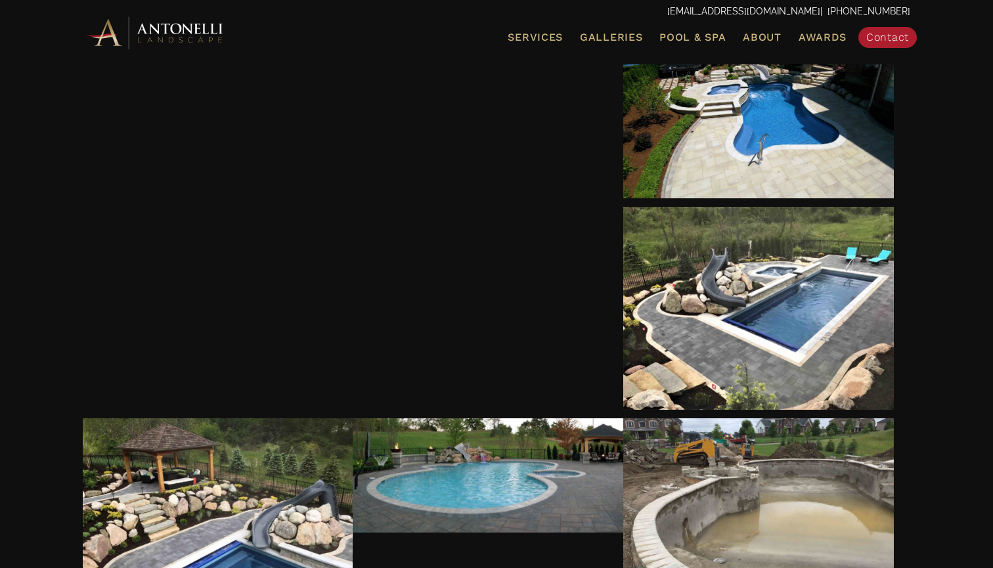
scroll to position [14457, 0]
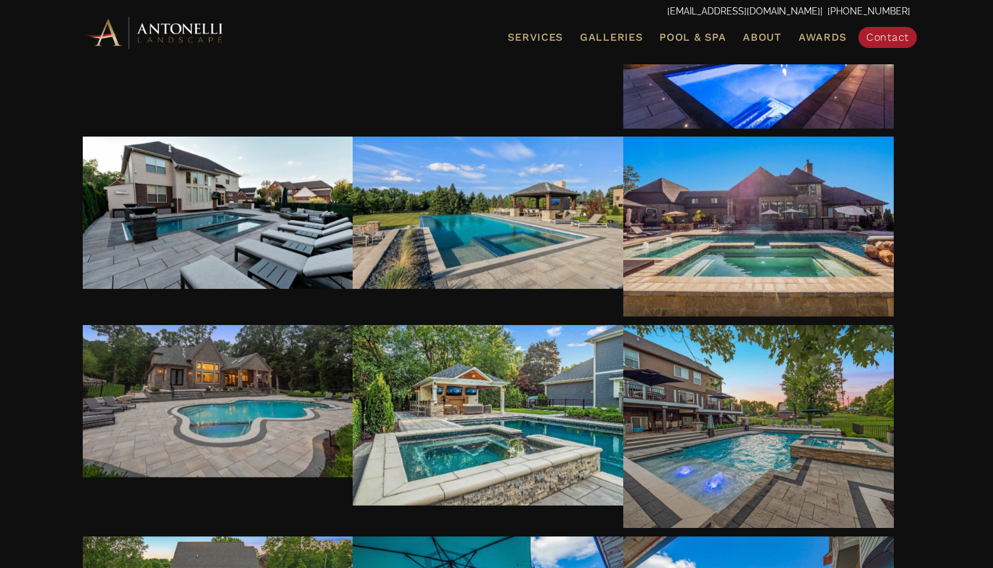
scroll to position [10451, 0]
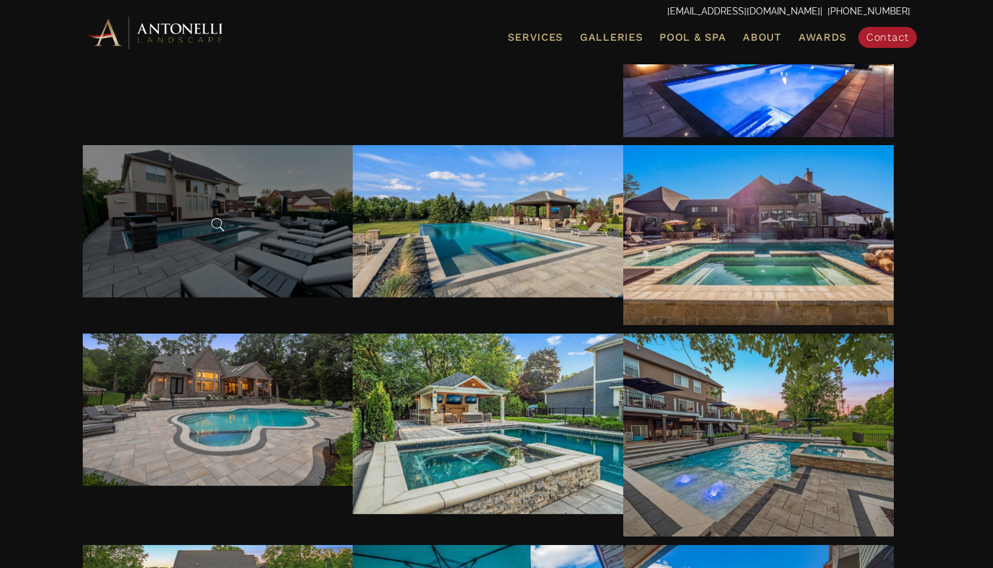
click at [188, 269] on div at bounding box center [218, 221] width 271 height 152
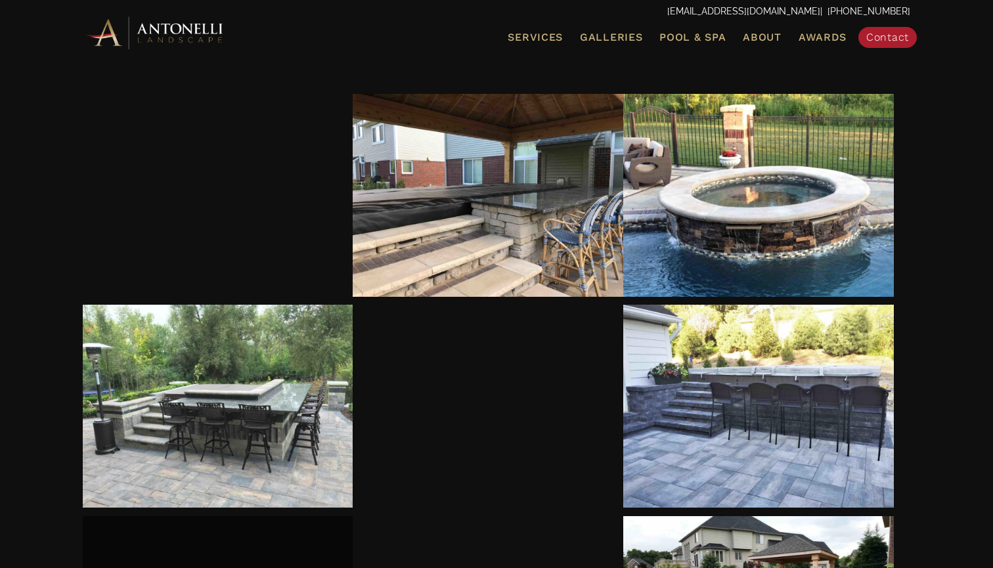
scroll to position [8229, 0]
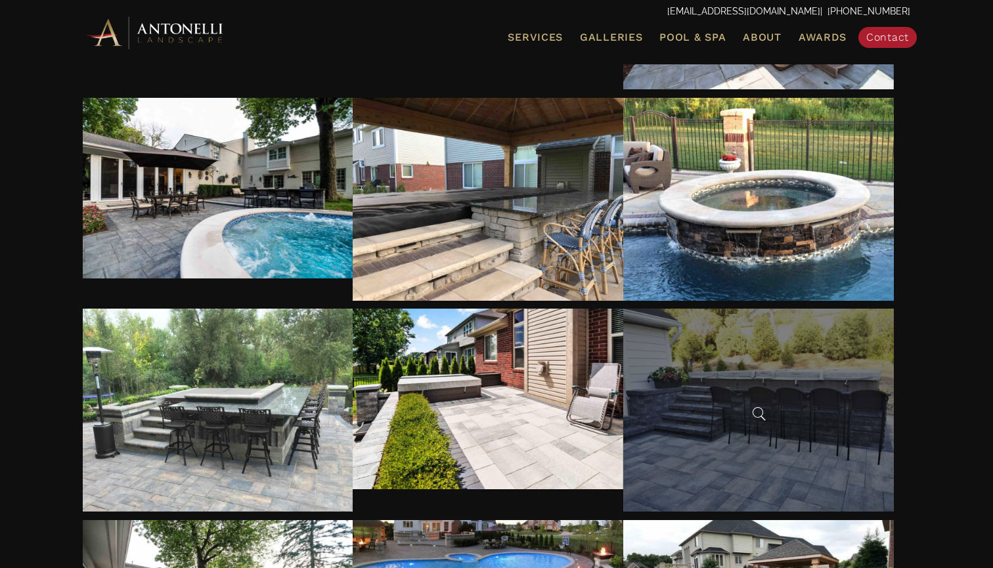
click at [760, 469] on div at bounding box center [758, 410] width 271 height 203
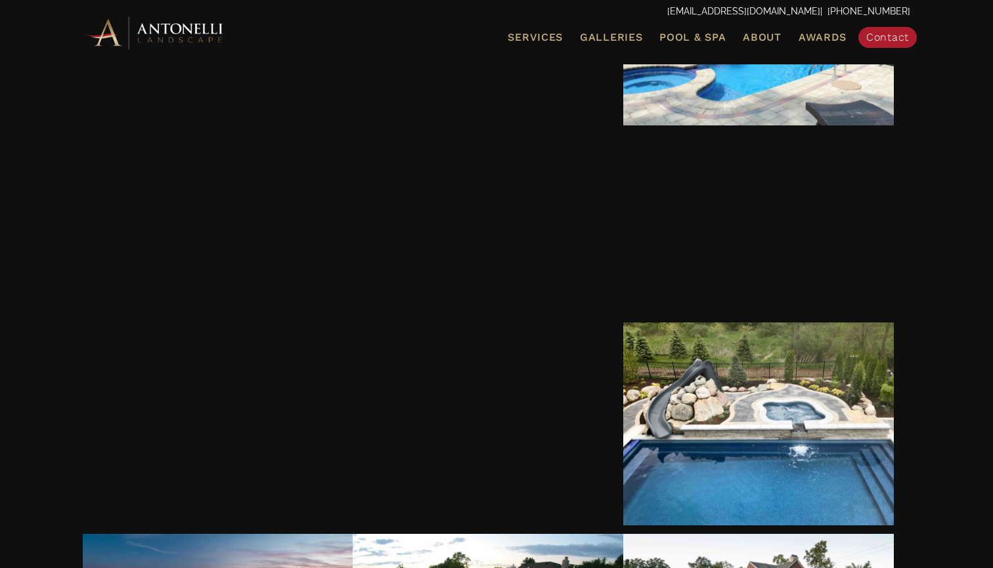
scroll to position [5123, 0]
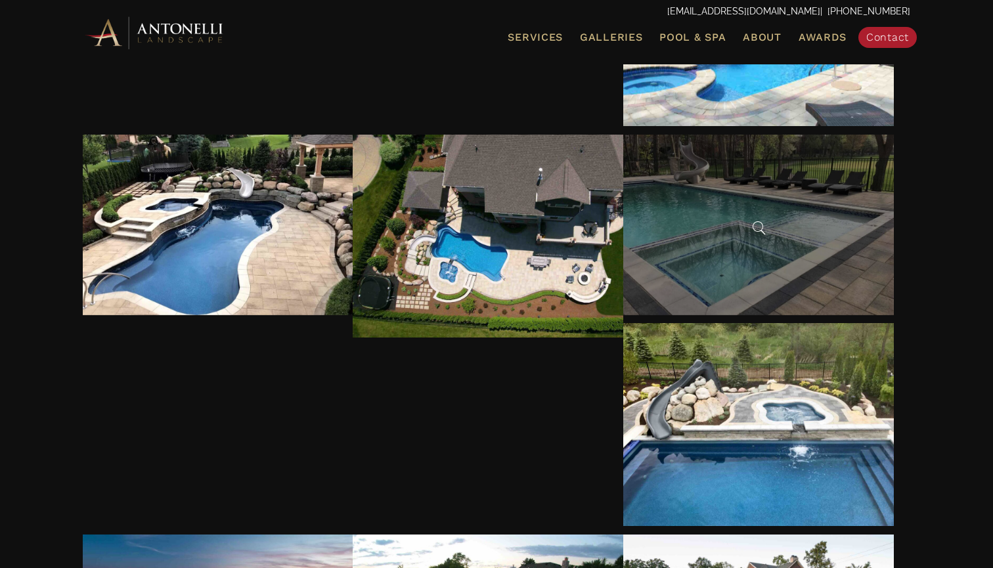
click at [720, 315] on div at bounding box center [758, 225] width 271 height 181
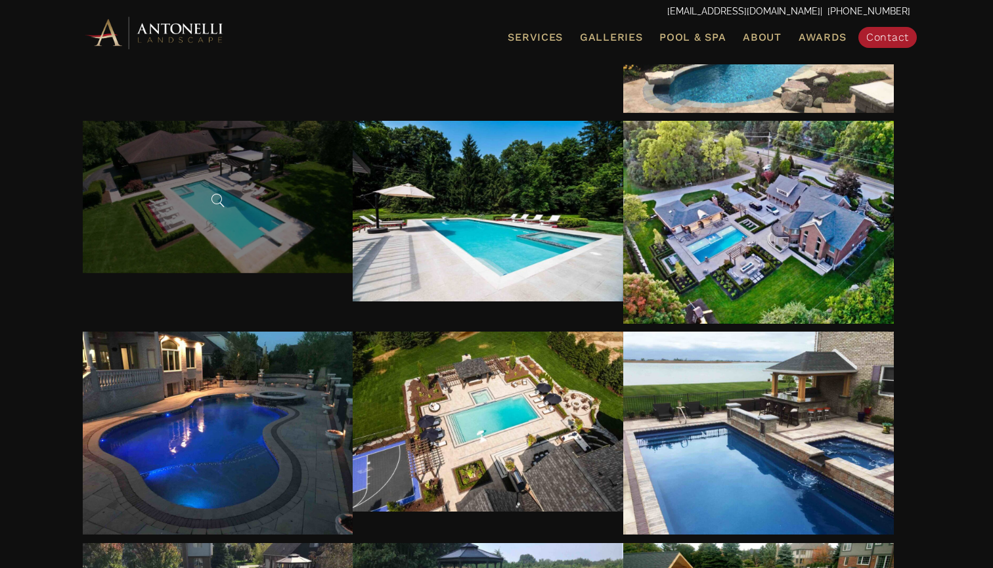
scroll to position [3830, 0]
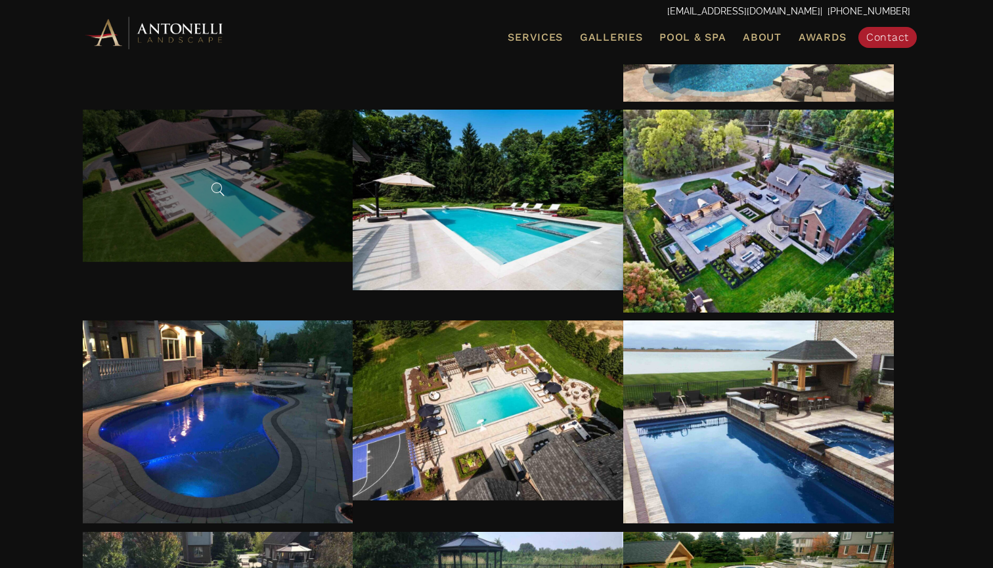
click at [164, 229] on div at bounding box center [218, 186] width 271 height 152
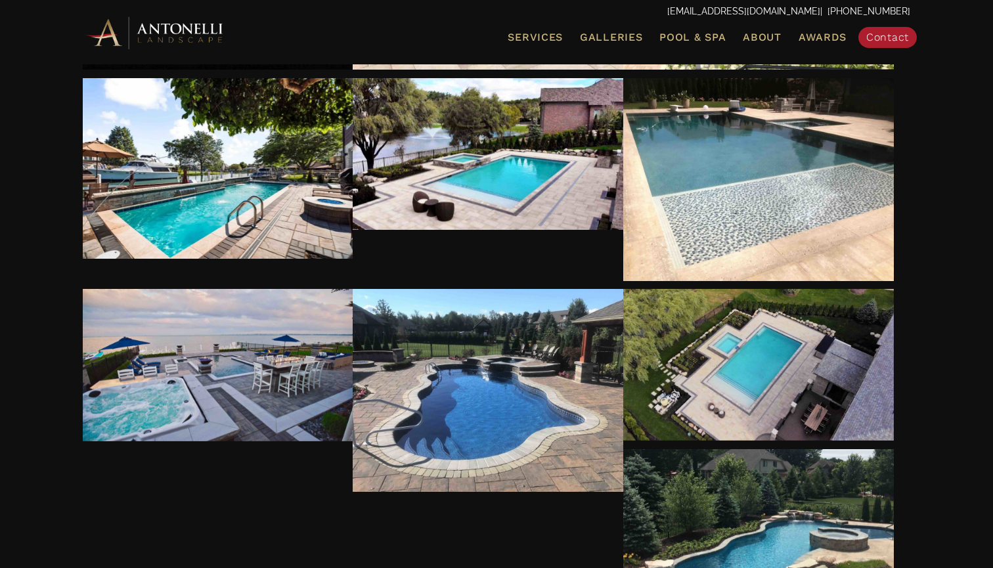
scroll to position [3329, 0]
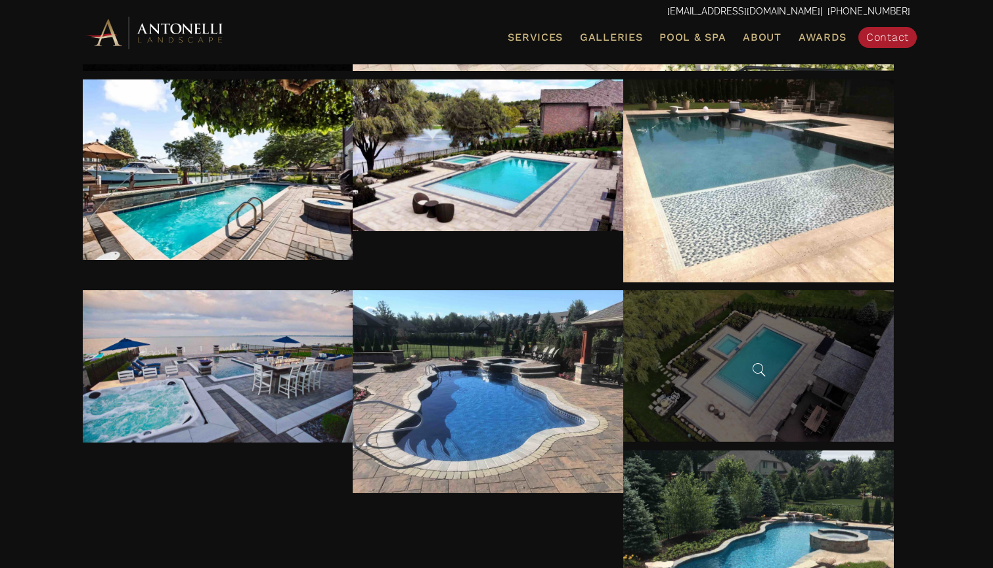
click at [751, 412] on div at bounding box center [758, 366] width 271 height 152
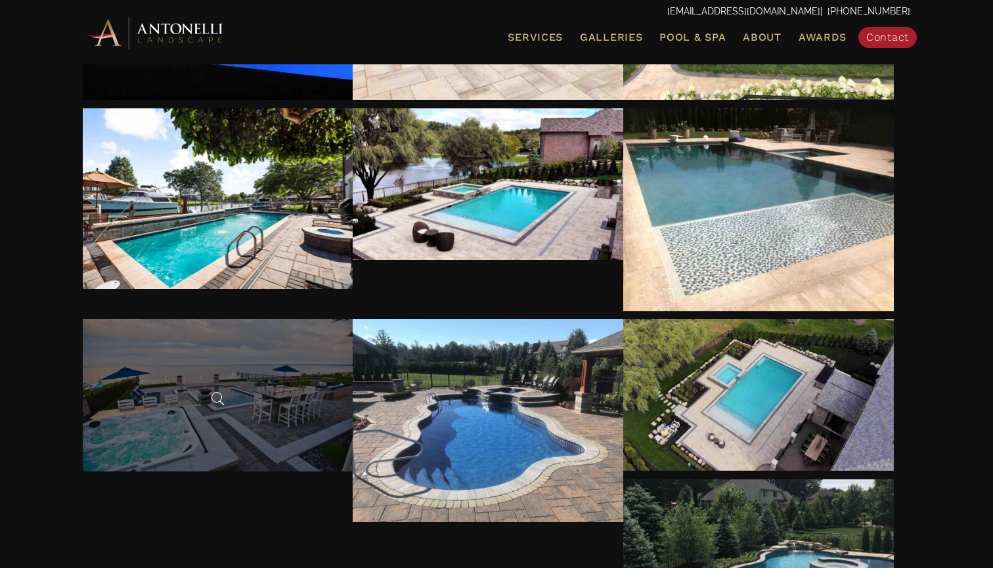
scroll to position [3279, 0]
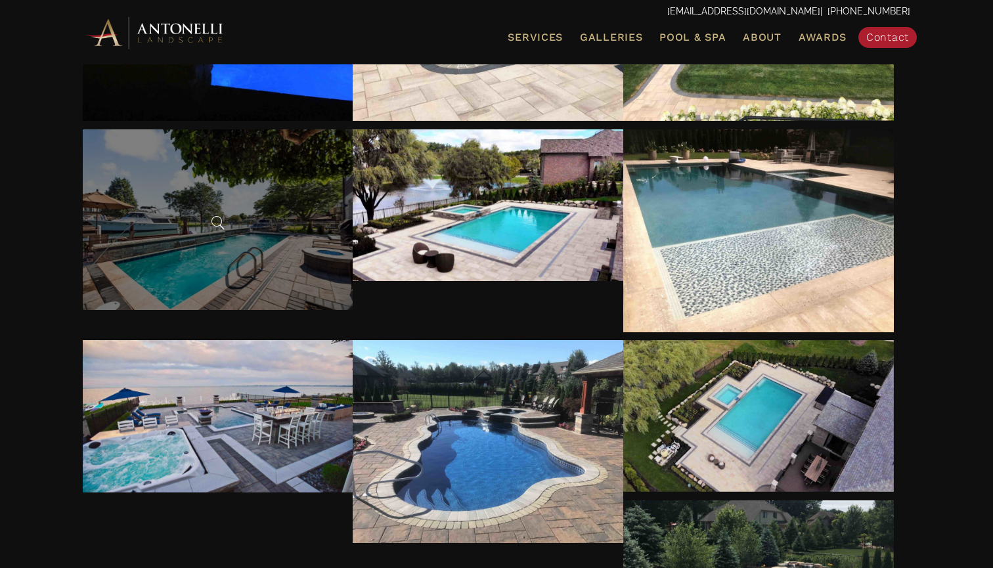
click at [201, 310] on div at bounding box center [218, 219] width 271 height 181
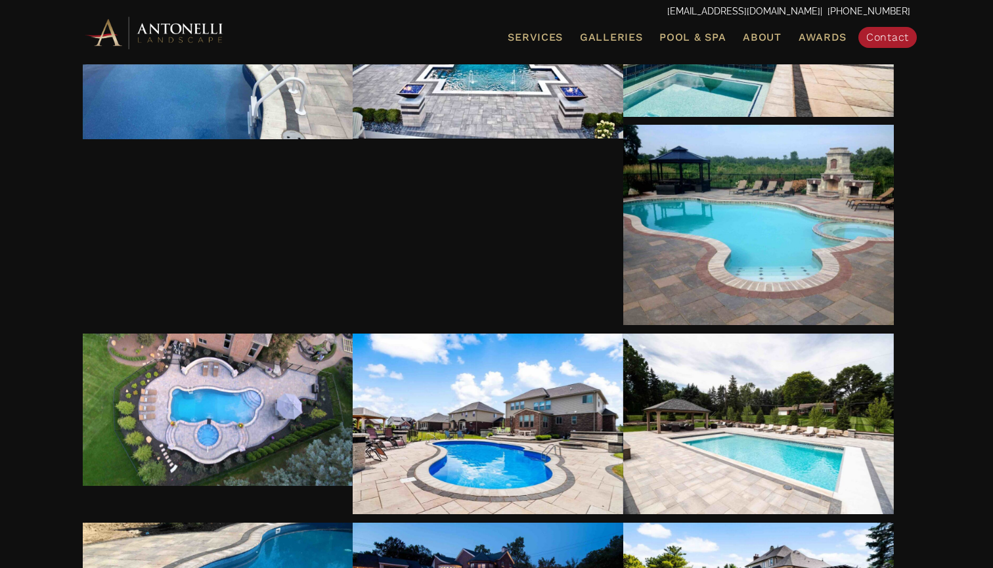
scroll to position [1539, 0]
